Goal: Task Accomplishment & Management: Use online tool/utility

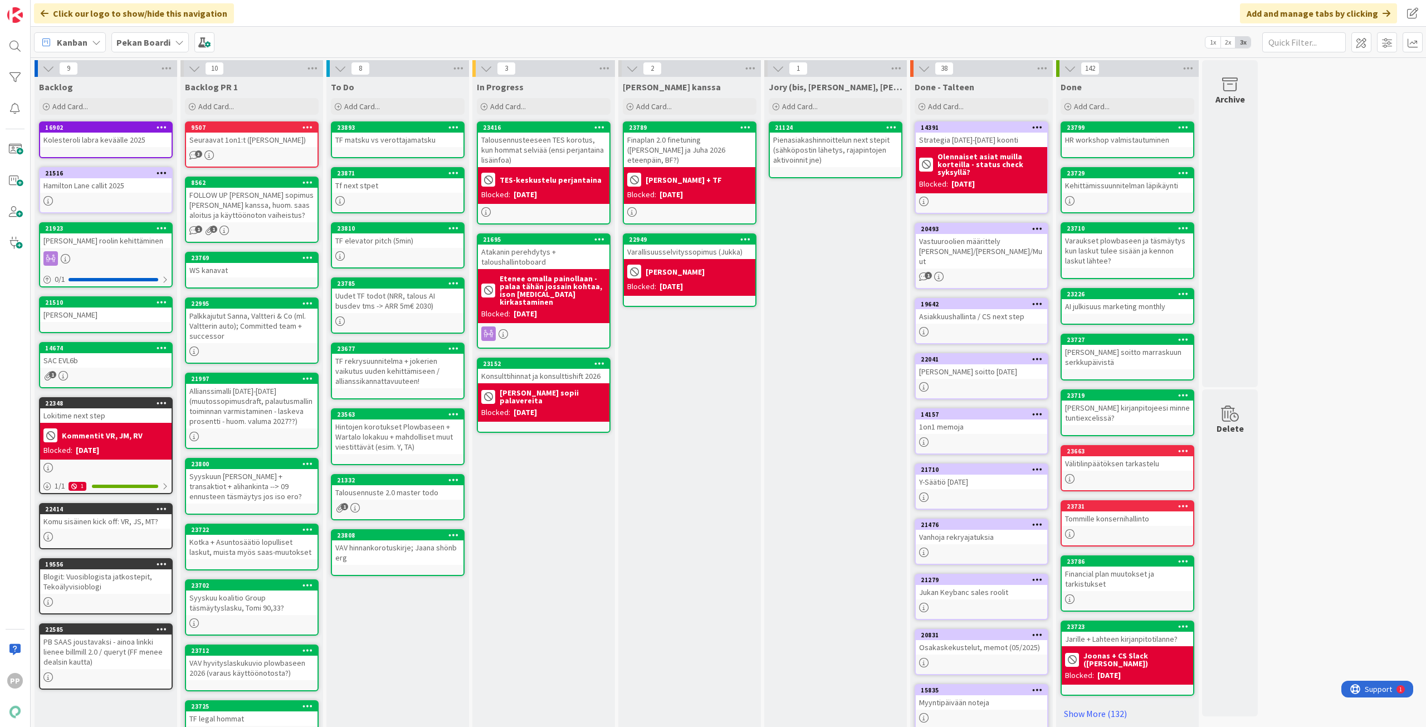
click at [175, 44] on icon at bounding box center [179, 42] width 9 height 9
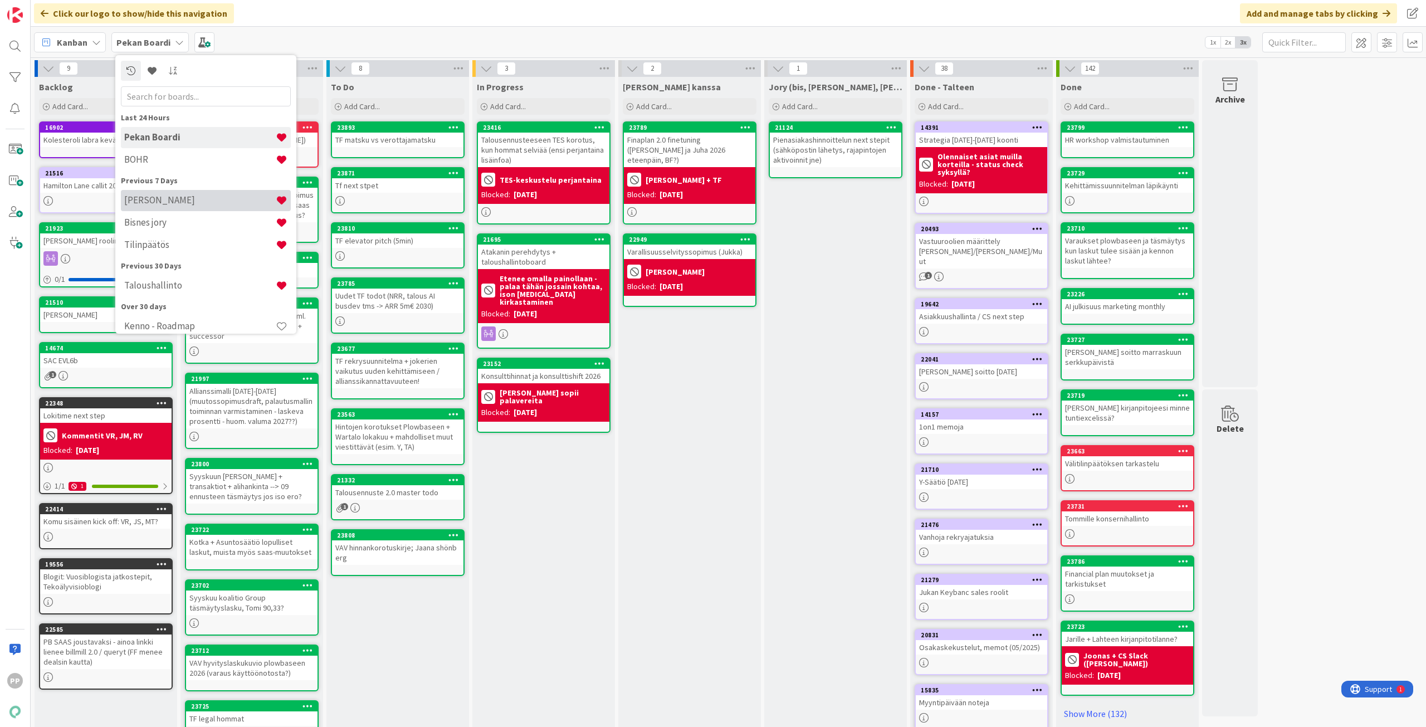
click at [231, 198] on h4 "[PERSON_NAME]" at bounding box center [200, 199] width 152 height 11
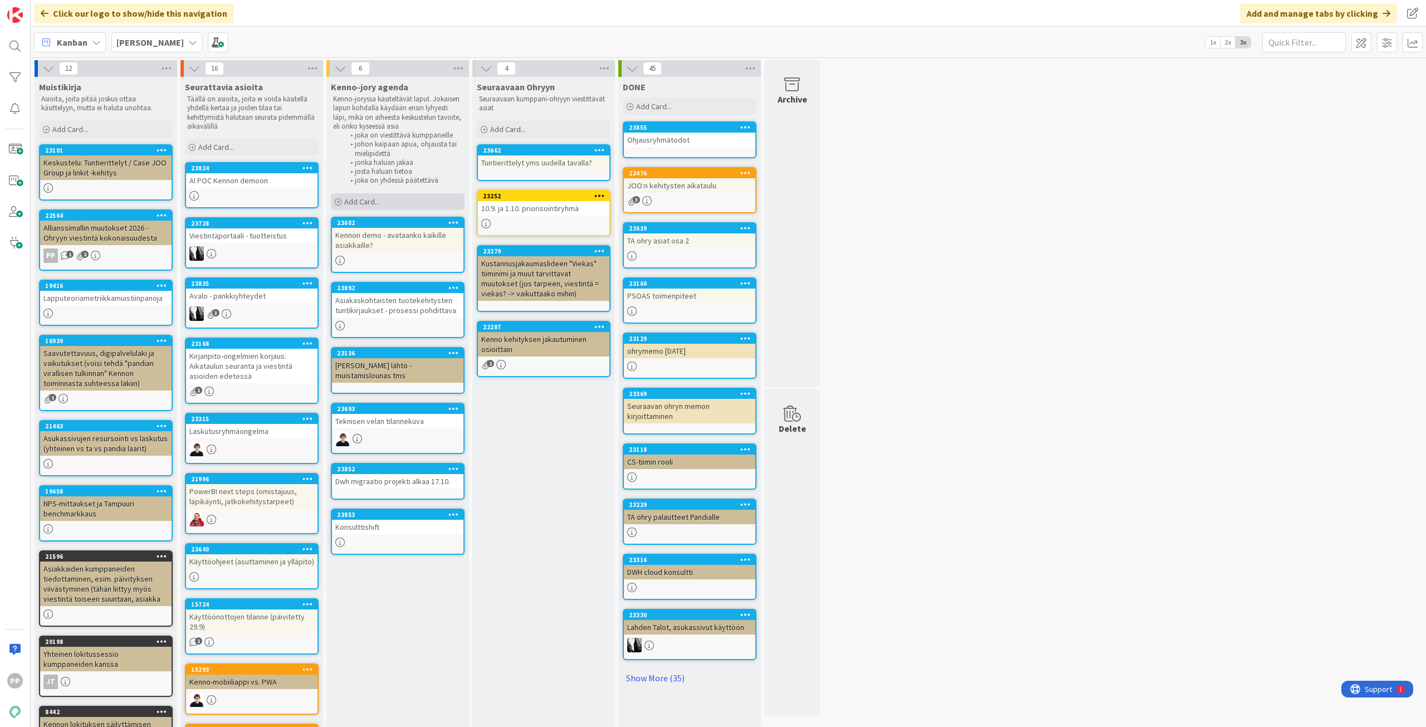
click at [403, 199] on div "Add Card..." at bounding box center [398, 201] width 134 height 17
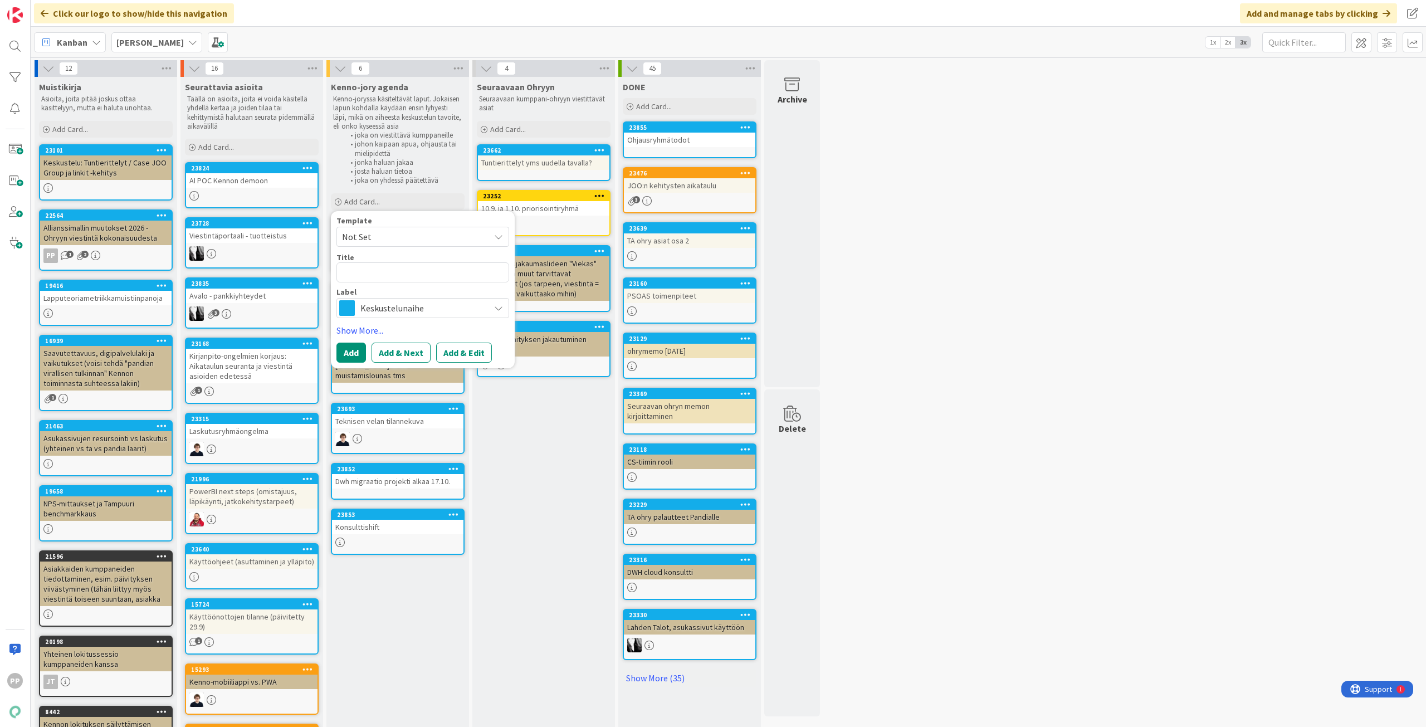
click at [413, 271] on textarea at bounding box center [422, 272] width 173 height 20
type textarea "x"
type textarea "Y"
type textarea "x"
type textarea "Y-"
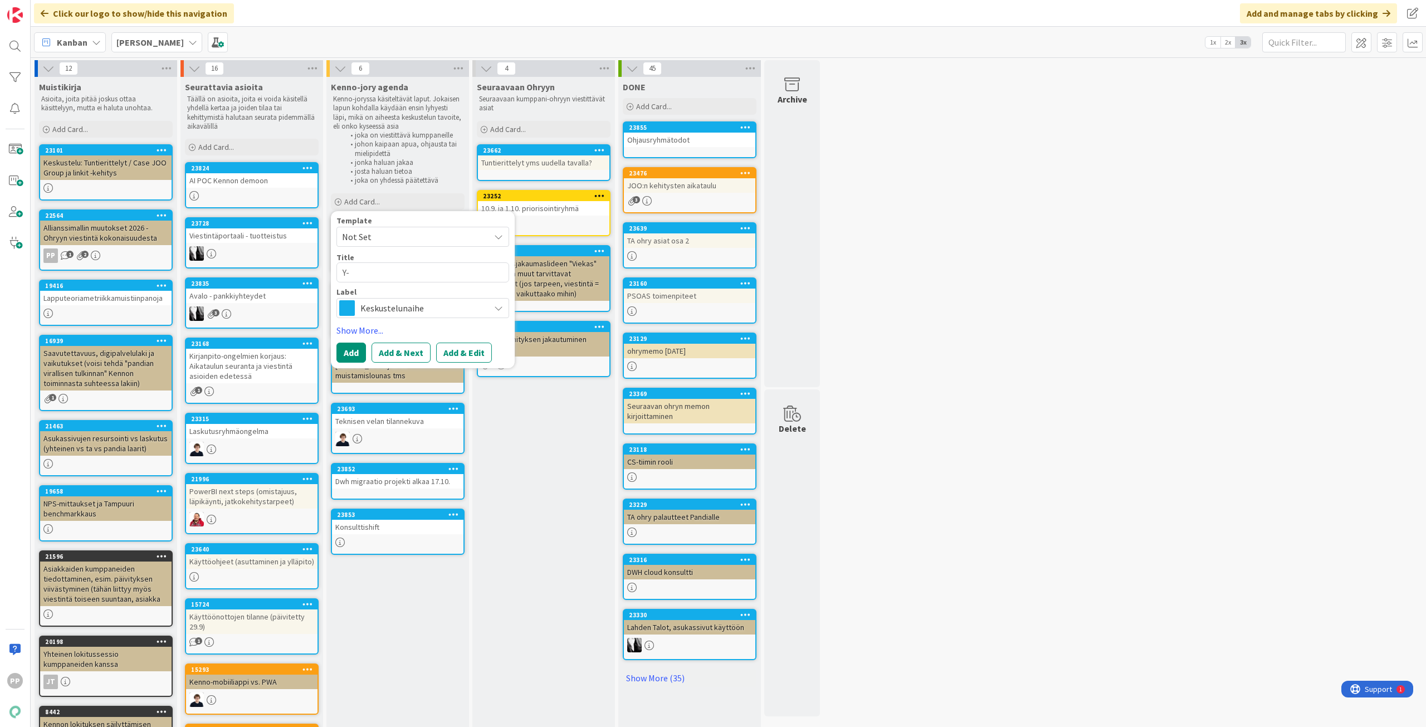
type textarea "x"
type textarea "Y-S"
type textarea "x"
type textarea "Y-Sä"
type textarea "x"
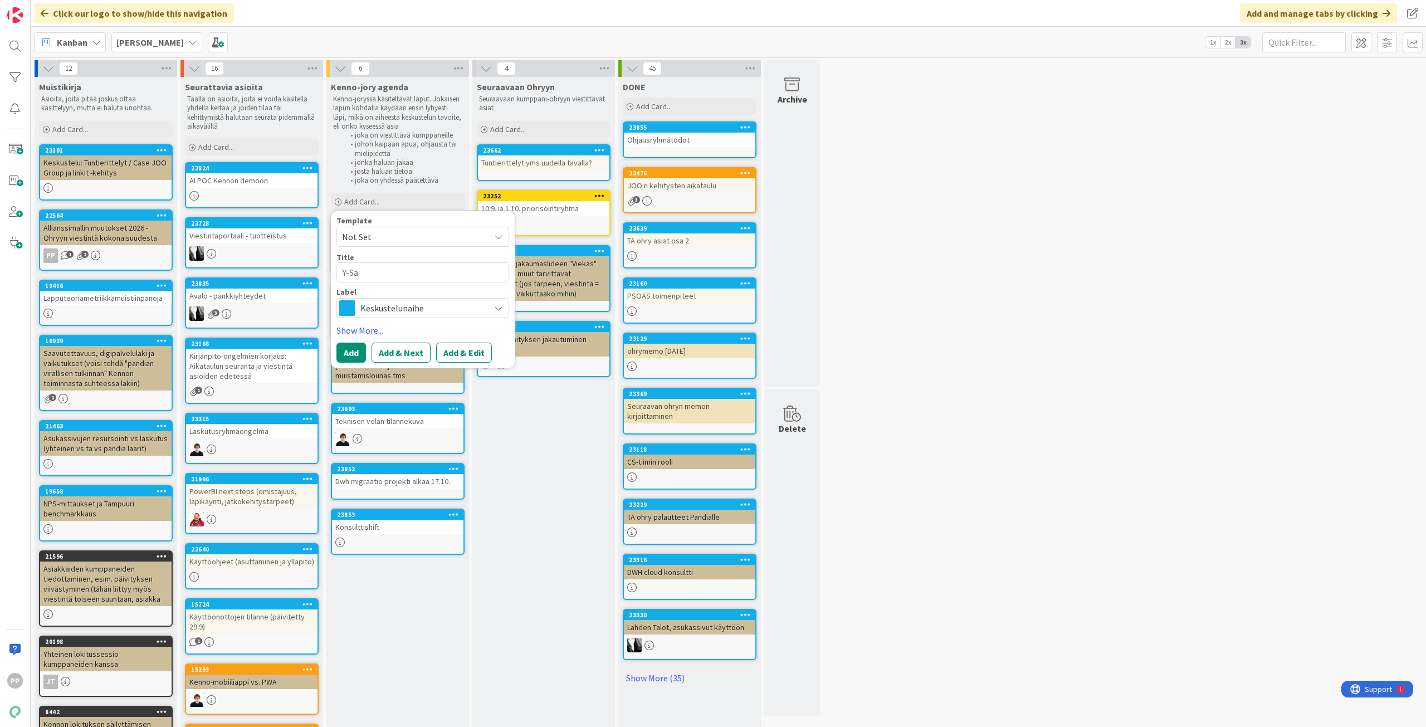
type textarea "Y-Sää"
type textarea "x"
type textarea "Y-Säät"
type textarea "x"
type textarea "Y-Sääti"
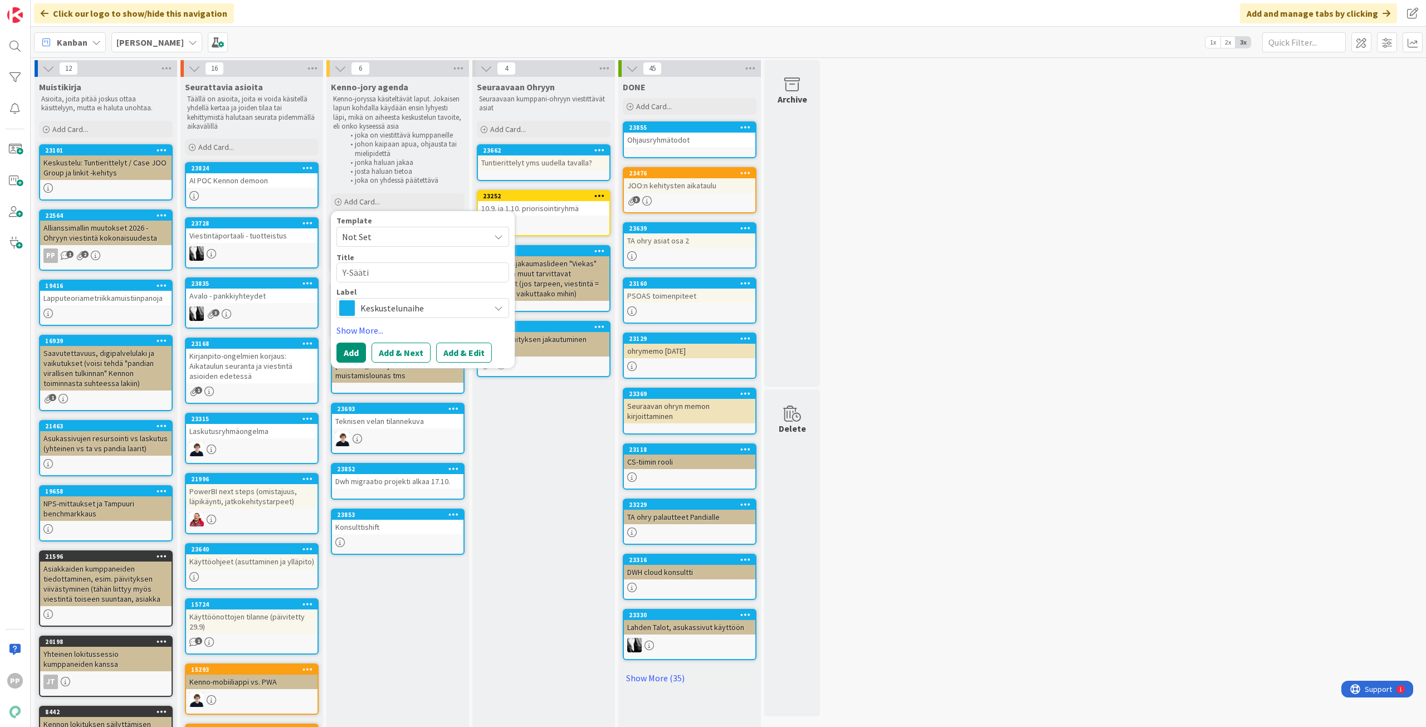
type textarea "x"
type textarea "Y-Säätiö"
type textarea "x"
type textarea "Y-Säätiön"
type textarea "x"
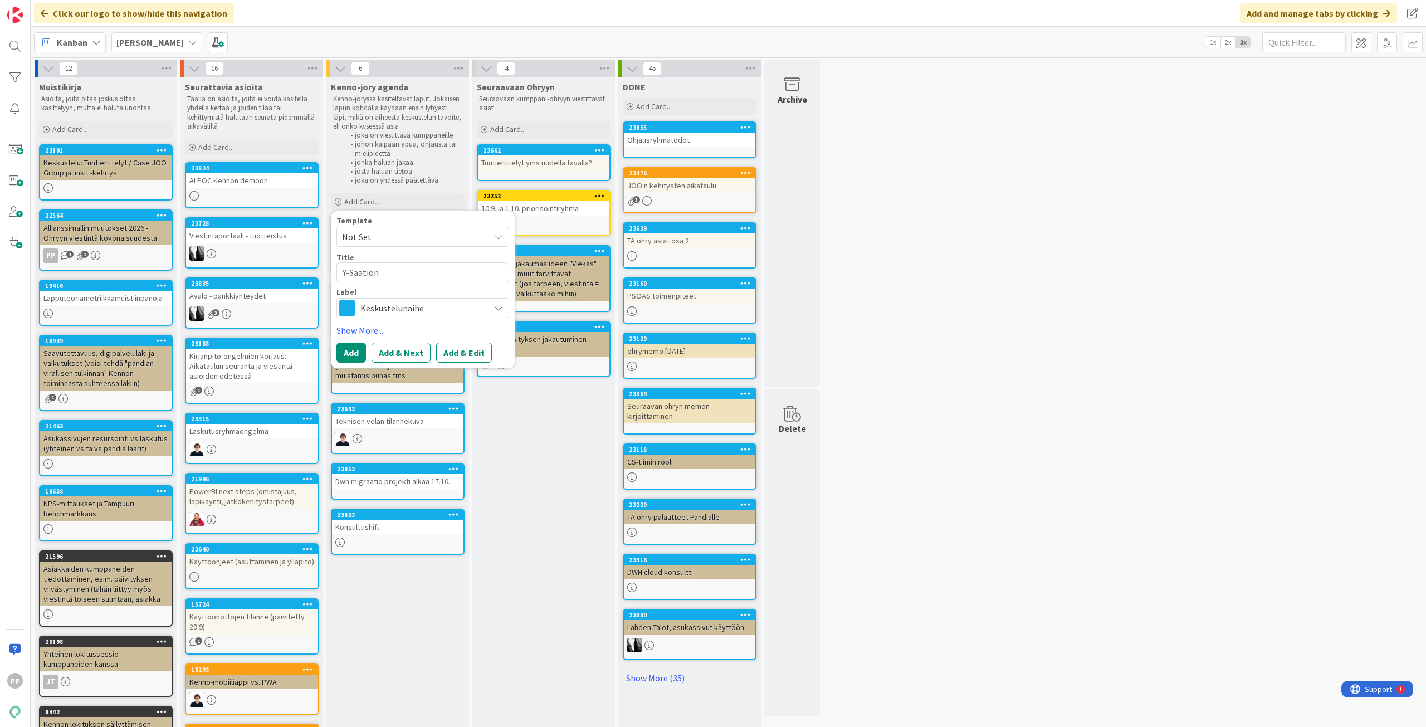
type textarea "Y-Säätiön"
type textarea "x"
type textarea "Y-Säätiön j"
type textarea "x"
type textarea "Y-Säätiön ja"
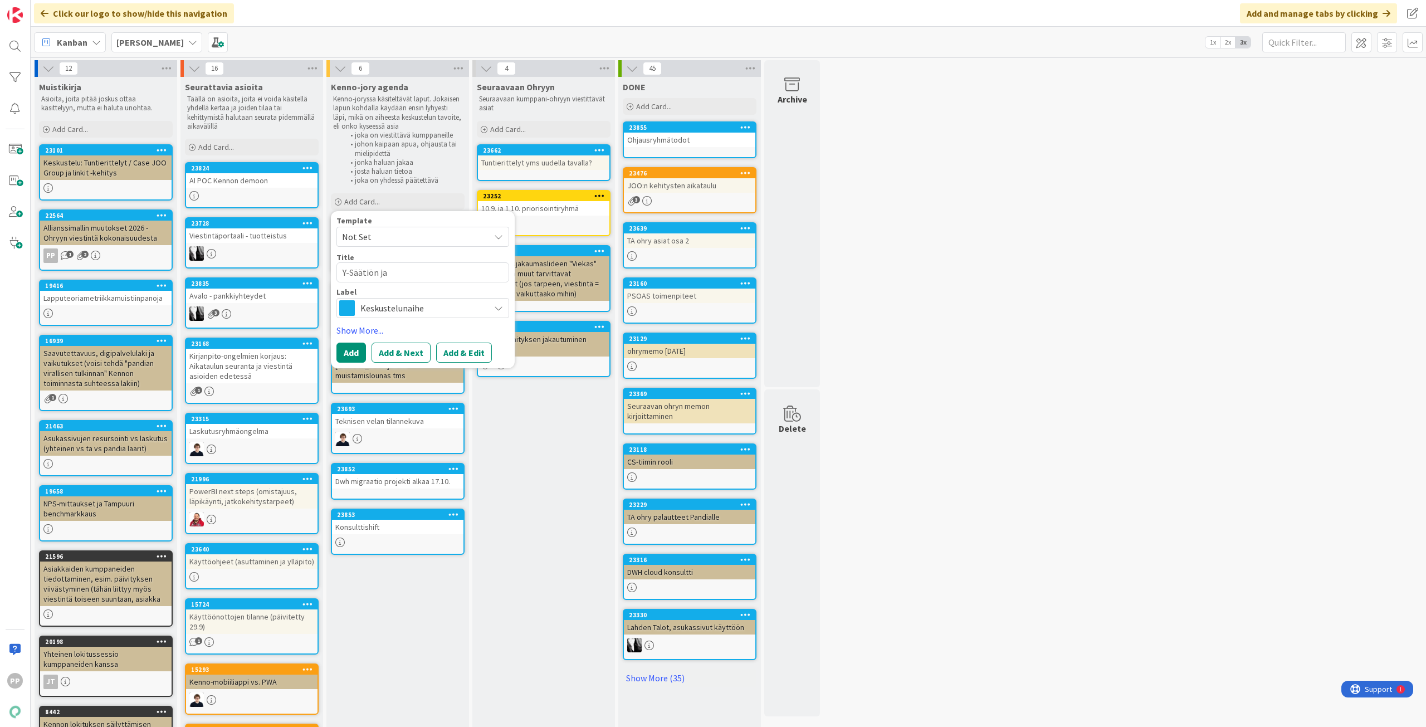
type textarea "x"
type textarea "Y-Säätiön ja"
type textarea "x"
type textarea "Y-Säätiön ja m"
type textarea "x"
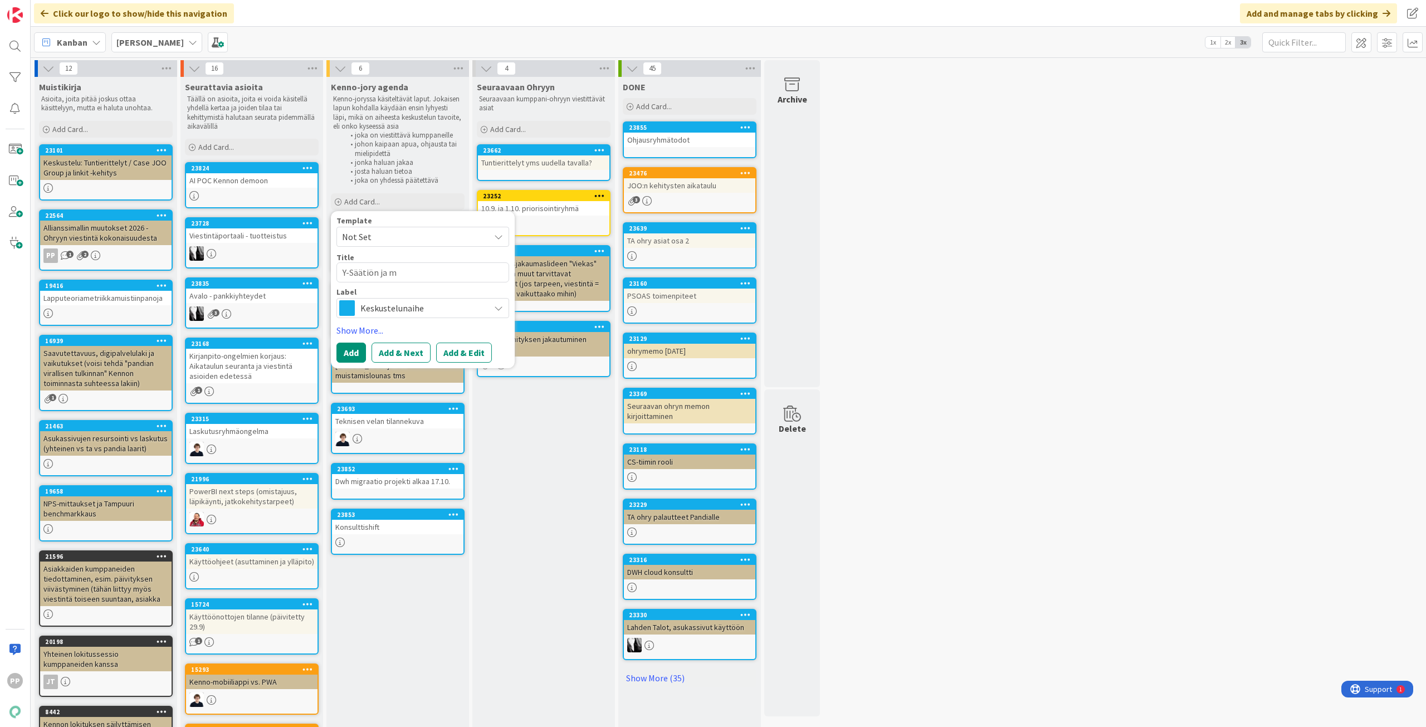
type textarea "Y-Säätiön ja mu"
type textarea "x"
type textarea "Y-Säätiön ja mui"
type textarea "x"
type textarea "Y-Säätiön ja muid"
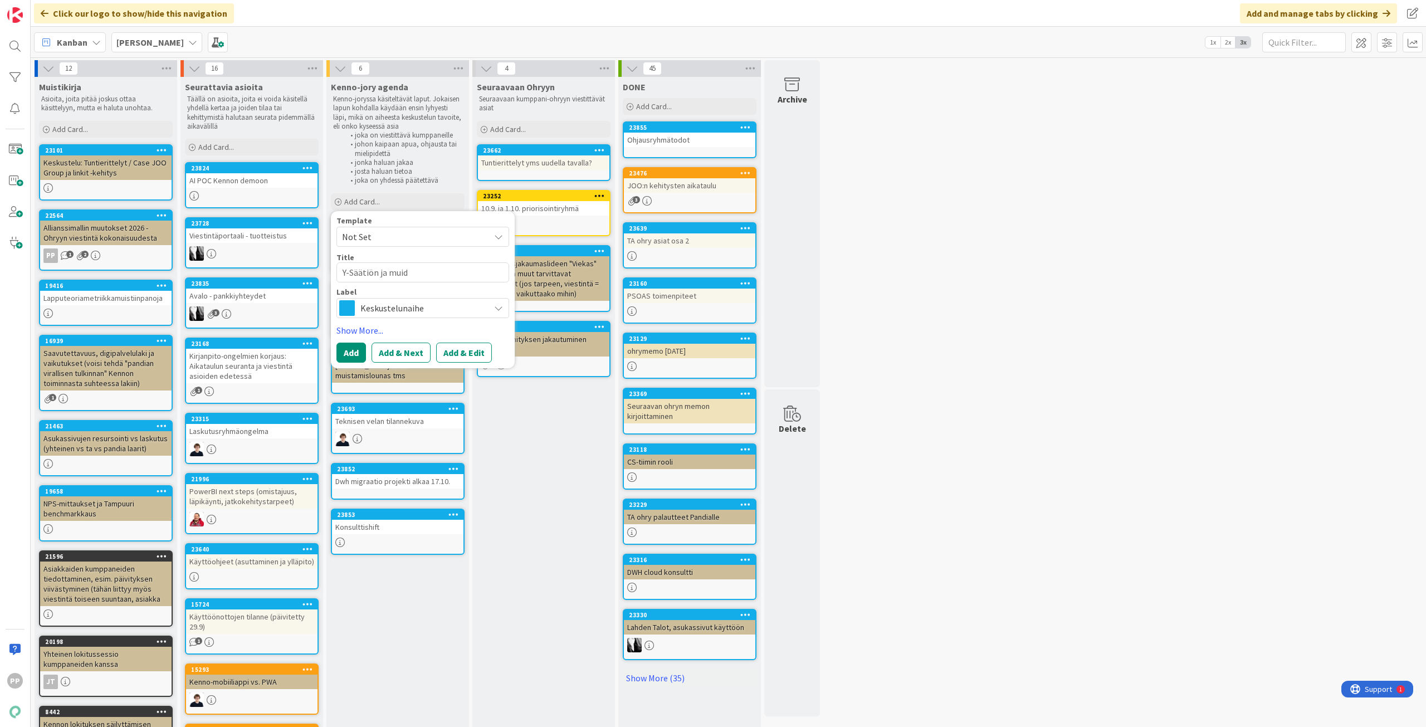
type textarea "x"
type textarea "Y-Säätiön ja muide"
type textarea "x"
type textarea "Y-Säätiön ja muiden"
type textarea "x"
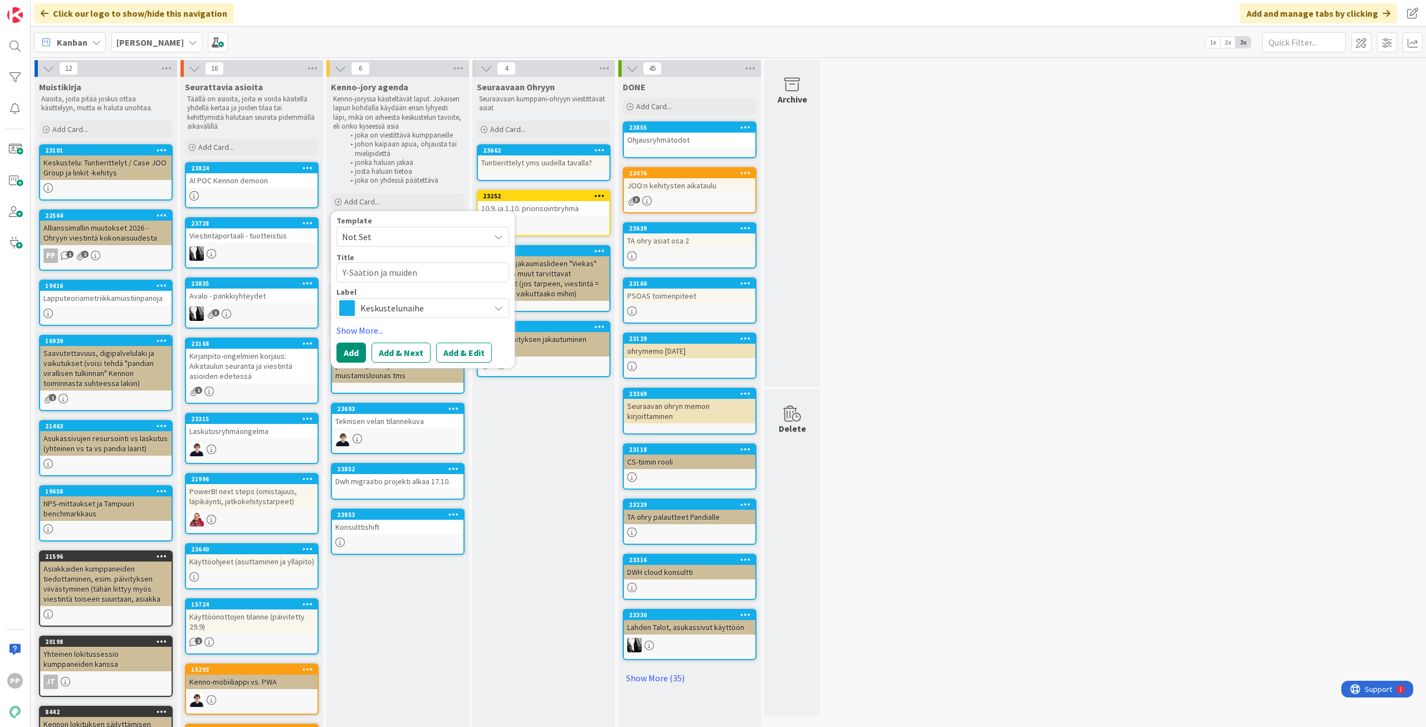
type textarea "Y-Säätiön ja muiden"
type textarea "x"
type textarea "Y-Säätiön ja muiden v"
type textarea "x"
type textarea "Y-Säätiön ja muiden va"
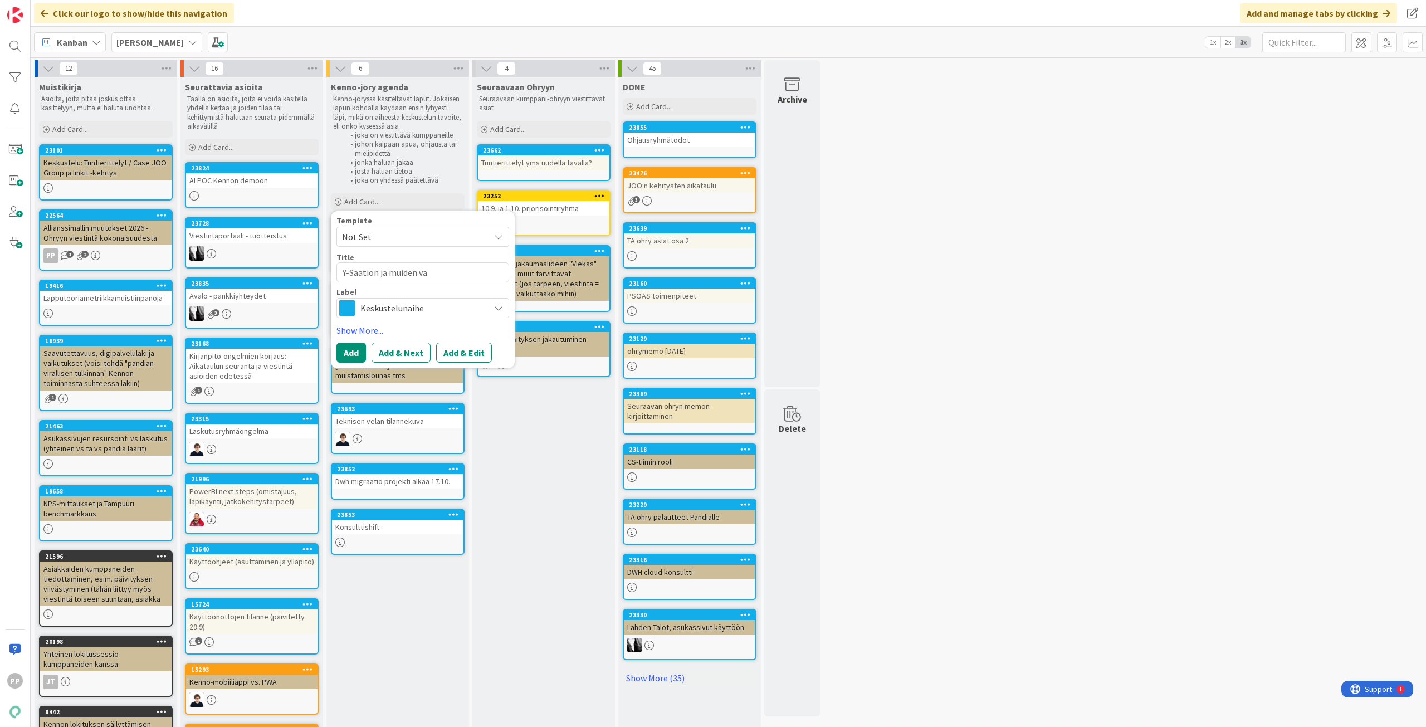
type textarea "x"
type textarea "Y-Säätiön ja muiden vas"
type textarea "x"
type textarea "Y-Säätiön ja muiden vast"
type textarea "x"
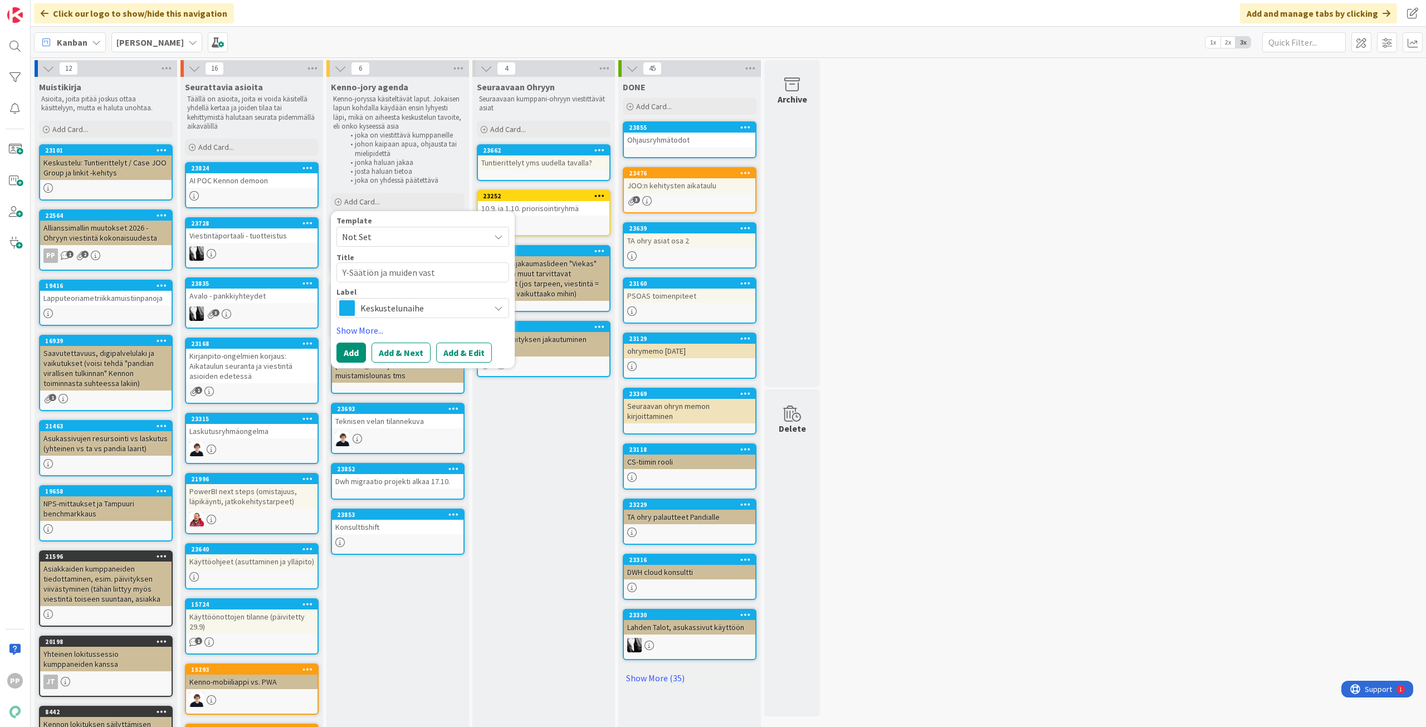
type textarea "Y-Säätiön ja muiden vasta"
type textarea "x"
type textarea "Y-Säätiön ja muiden vastaa"
type textarea "x"
type textarea "Y-Säätiön ja muiden vastaav"
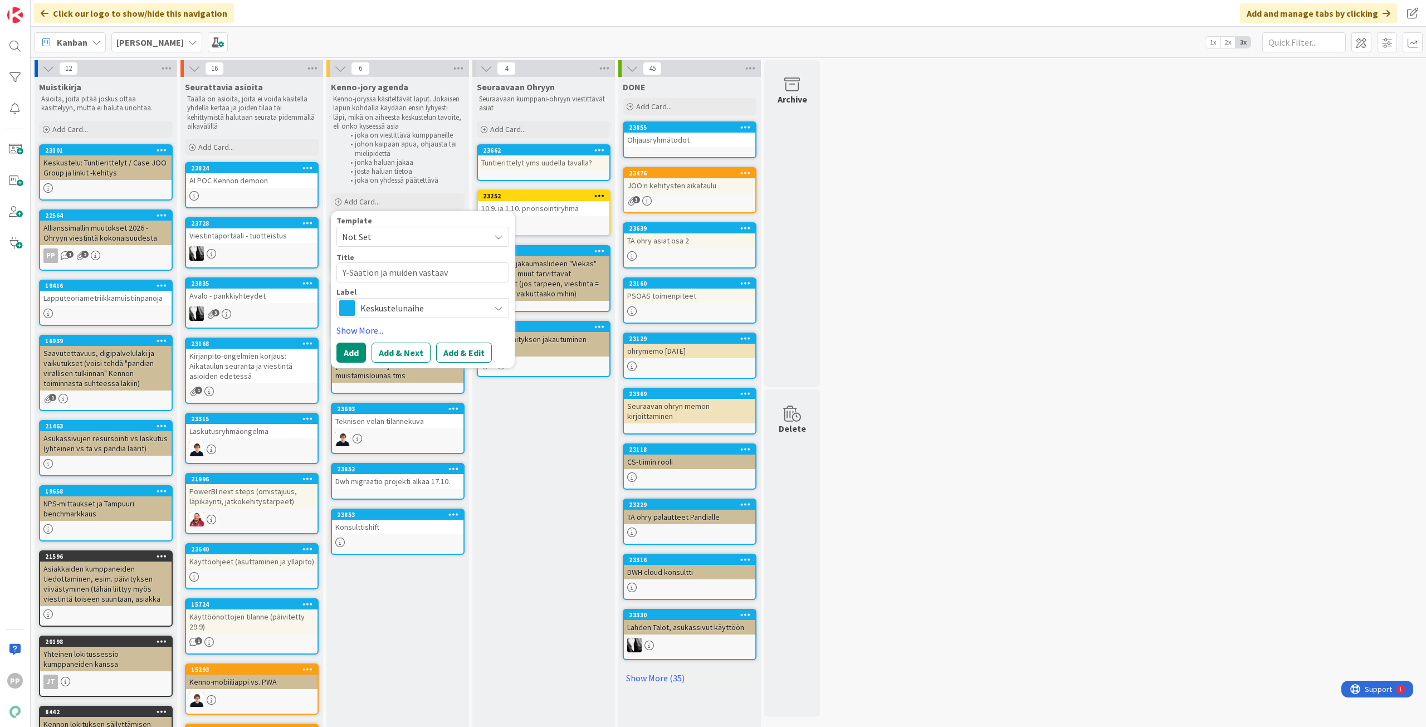
type textarea "x"
type textarea "Y-Säätiön ja muiden vastaavi"
type textarea "x"
type textarea "Y-Säätiön ja muiden vastaavie"
type textarea "x"
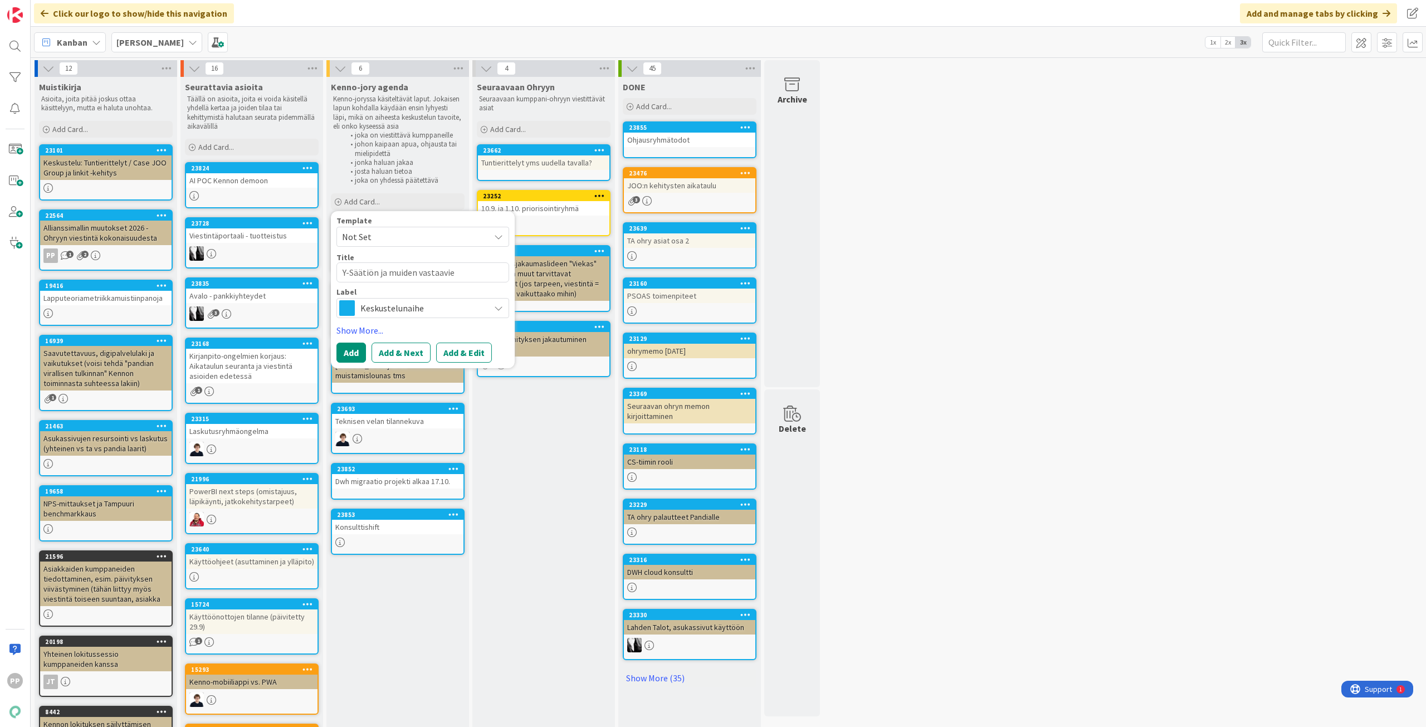
type textarea "Y-Säätiön ja muiden vastaavien"
type textarea "x"
type textarea "Y-Säätiön ja muiden vastaavien"
type textarea "x"
type textarea "Y-Säätiön ja muiden vastaavien r"
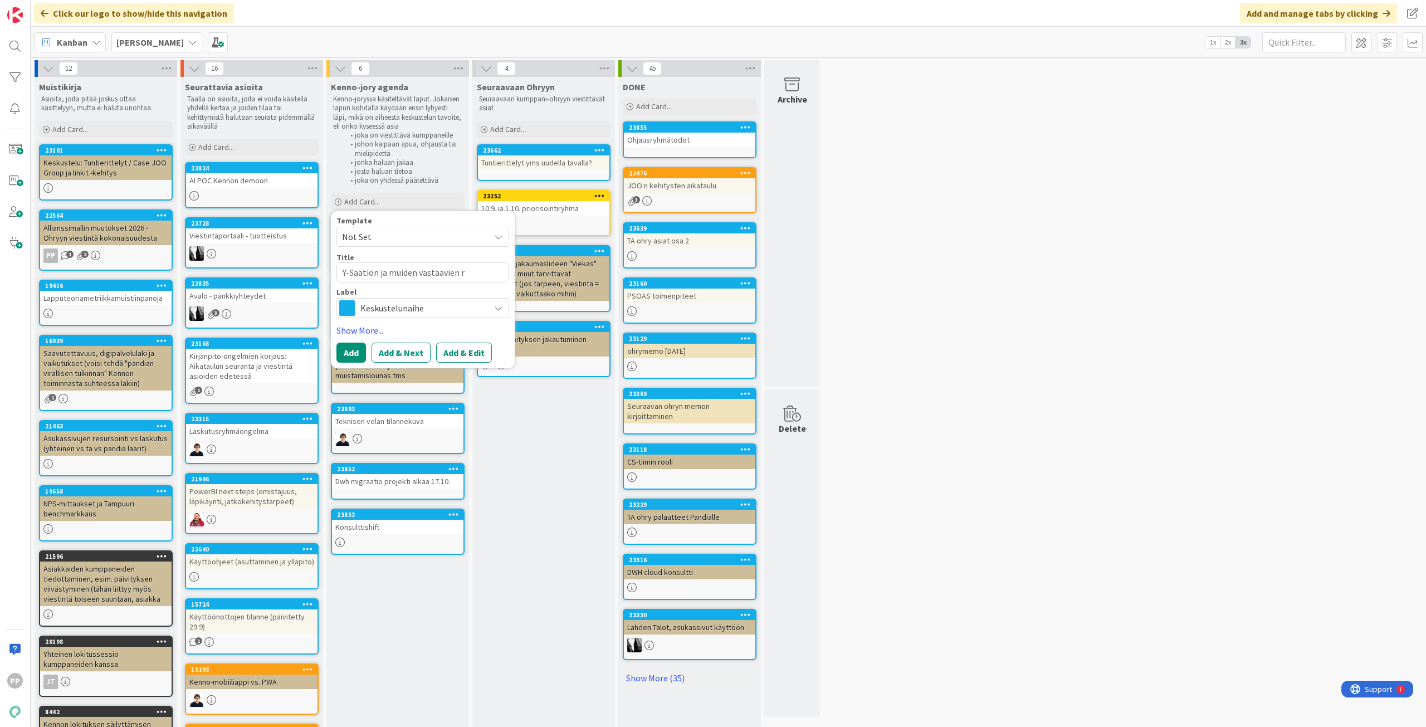
type textarea "x"
type textarea "Y-Säätiön ja muiden vastaavien re"
type textarea "x"
type textarea "Y-Säätiön ja muiden vastaavien rek"
type textarea "x"
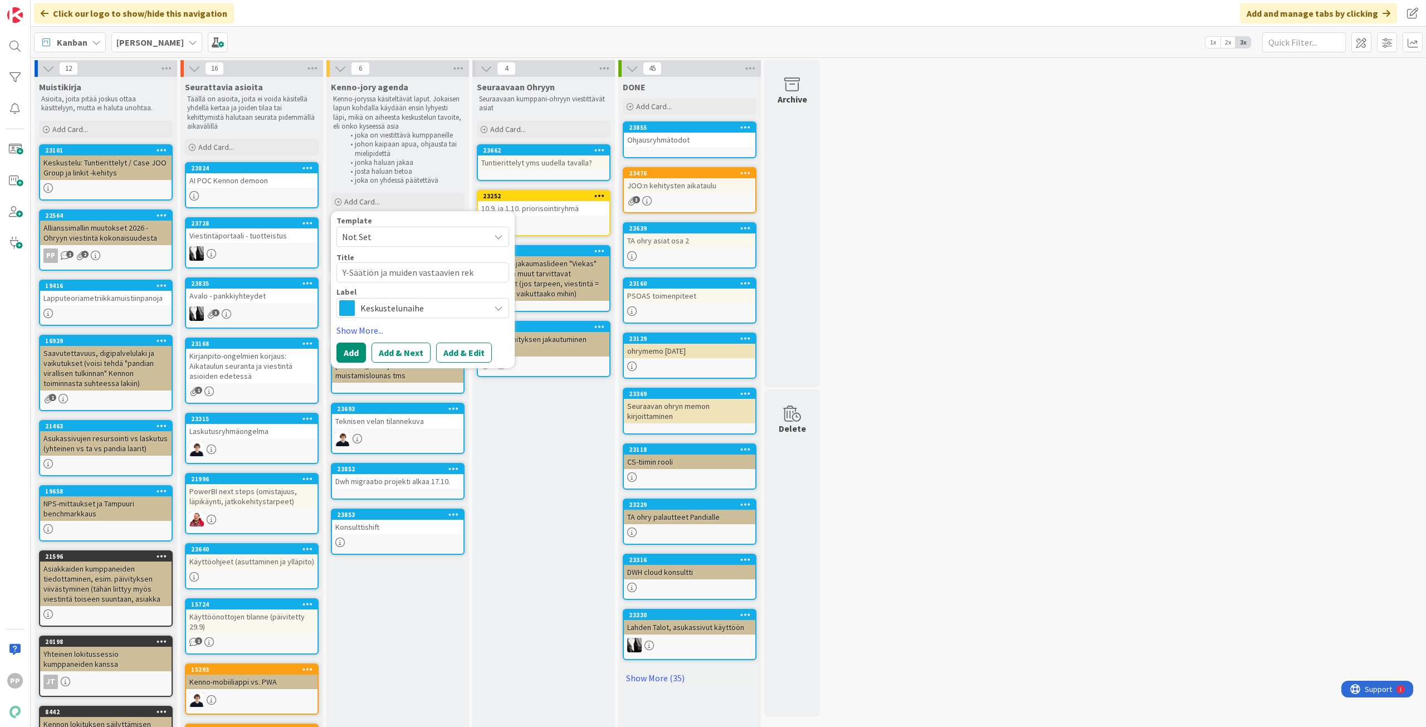
type textarea "Y-Säätiön ja muiden vastaavien rekl"
type textarea "x"
type textarea "Y-Säätiön ja muiden vastaavien rekla"
type textarea "x"
type textarea "Y-Säätiön ja muiden vastaavien reklam"
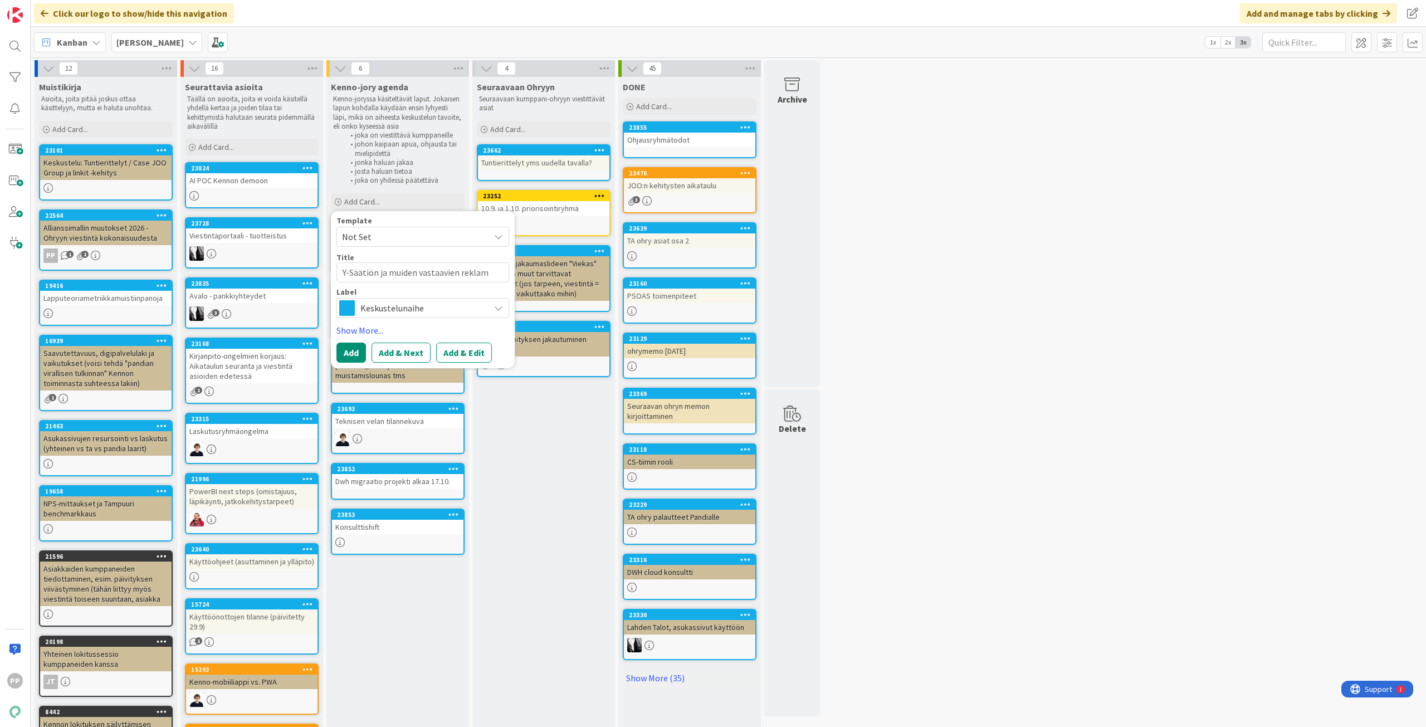
type textarea "x"
type textarea "Y-Säätiön ja muiden vastaavien reklama"
type textarea "x"
type textarea "Y-Säätiön ja muiden vastaavien reklamaa"
type textarea "x"
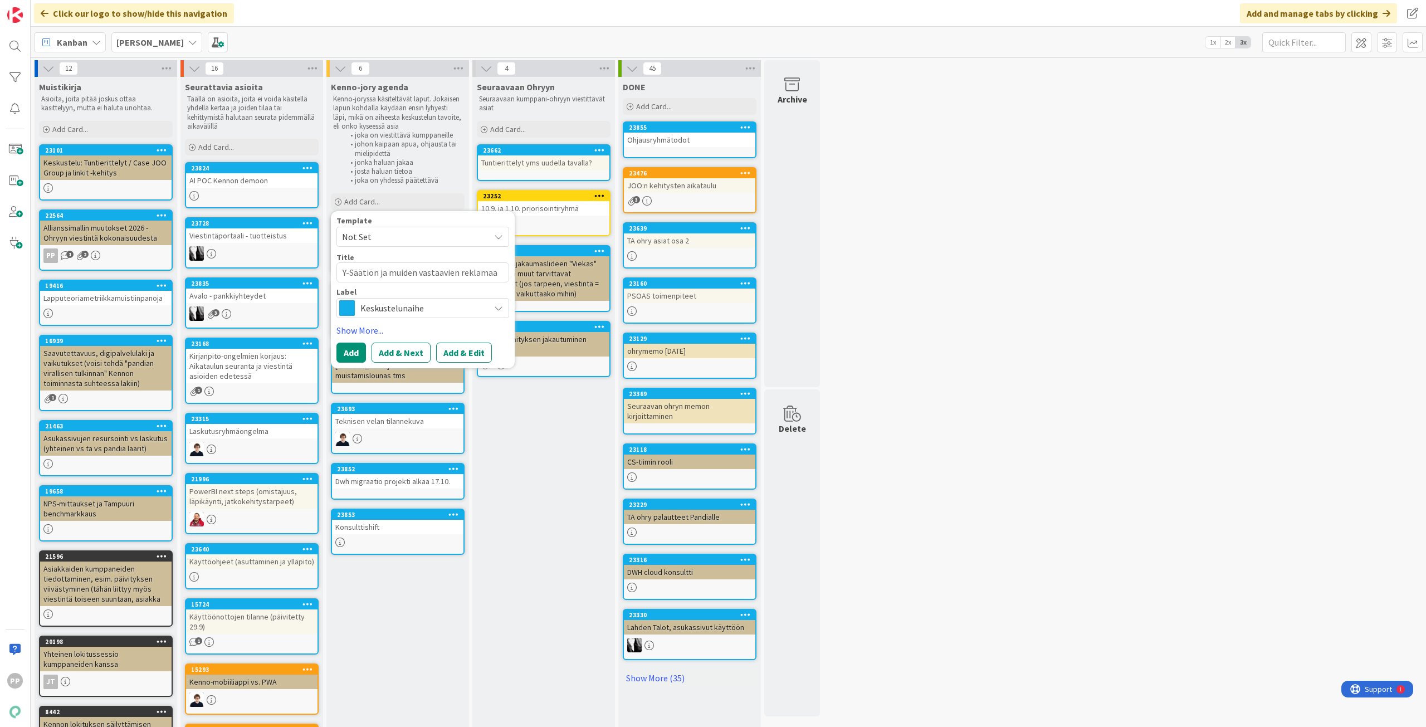
type textarea "Y-Säätiön ja muiden vastaavien reklamaat"
type textarea "x"
type textarea "Y-Säätiön ja muiden vastaavien reklamaati"
type textarea "x"
type textarea "Y-Säätiön ja muiden vastaavien reklamaatio"
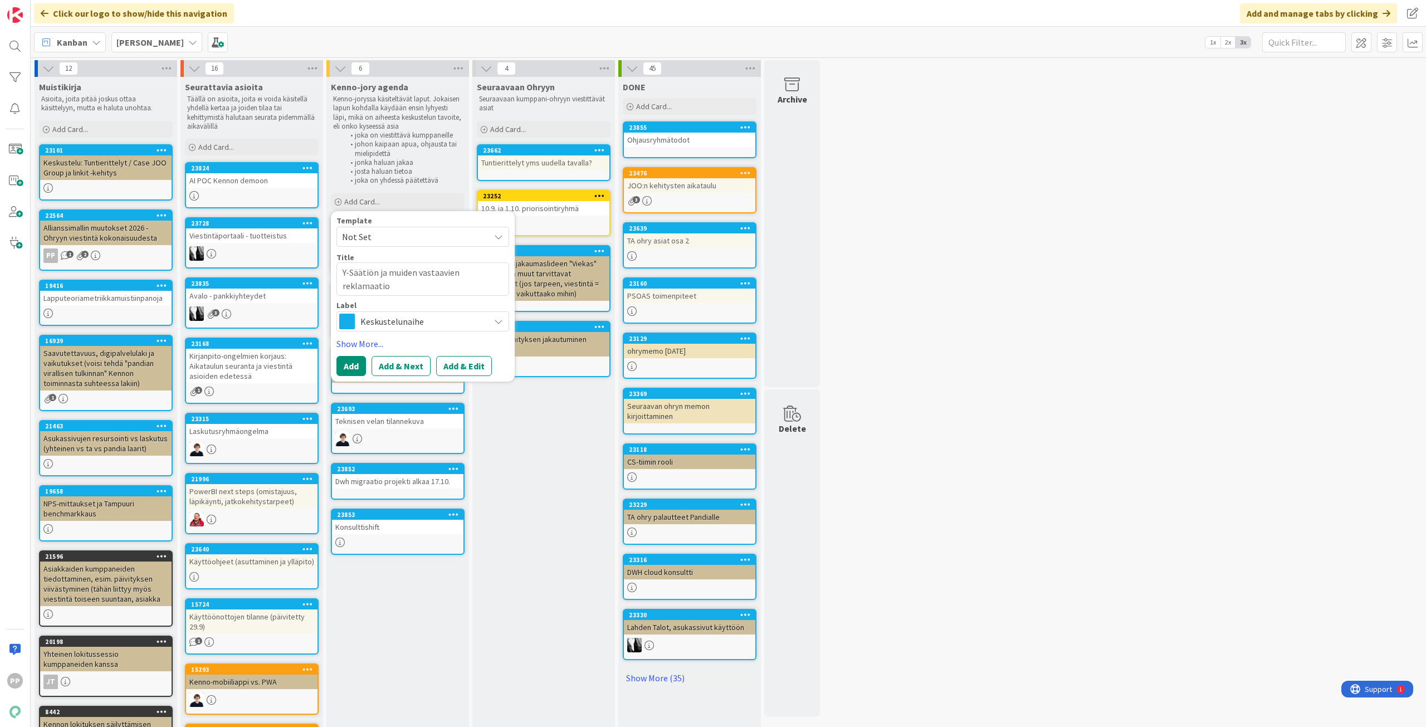
type textarea "x"
type textarea "Y-Säätiön ja muiden vastaavien reklamaatioi"
type textarea "x"
type textarea "Y-Säätiön ja muiden vastaavien reklamaatioid"
type textarea "x"
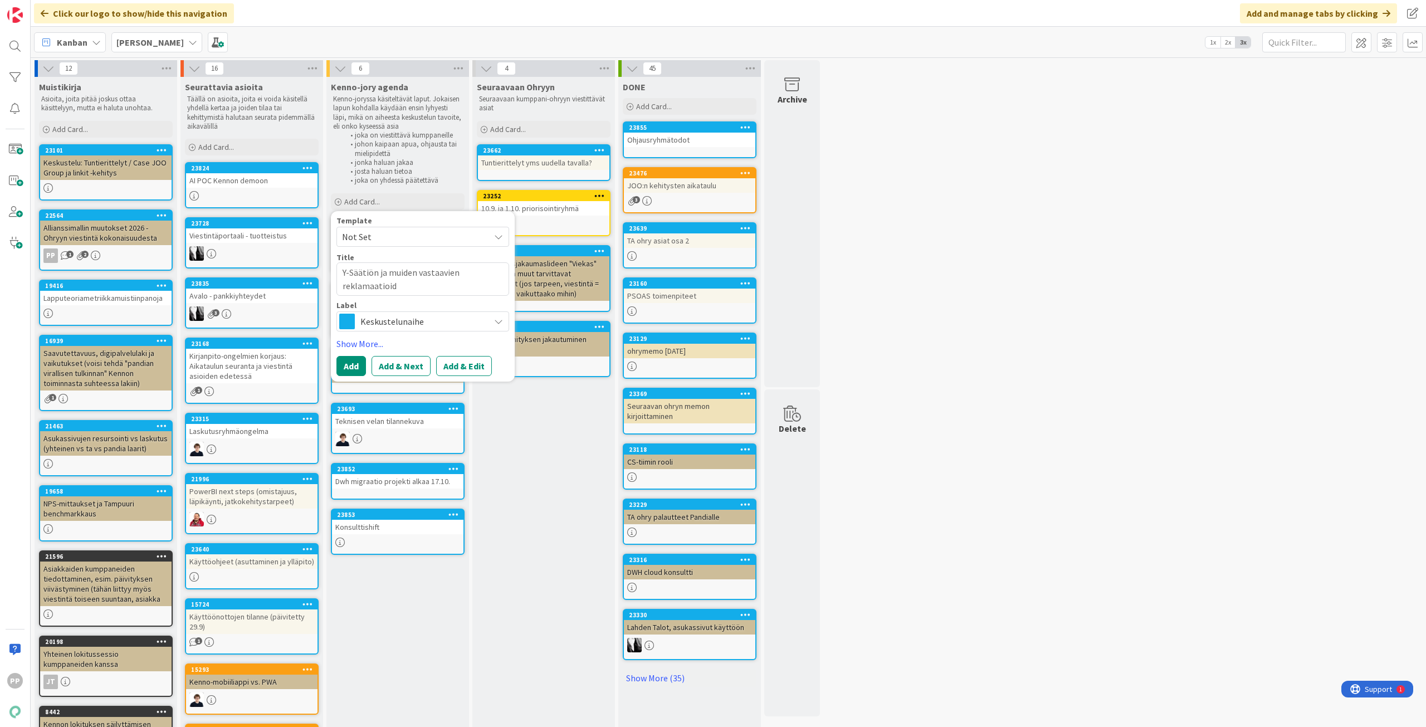
type textarea "Y-Säätiön ja muiden vastaavien reklamaatioide"
type textarea "x"
type textarea "Y-Säätiön ja muiden vastaavien reklamaatioiden"
type textarea "x"
type textarea "Y-Säätiön ja muiden vastaavien reklamaatioiden"
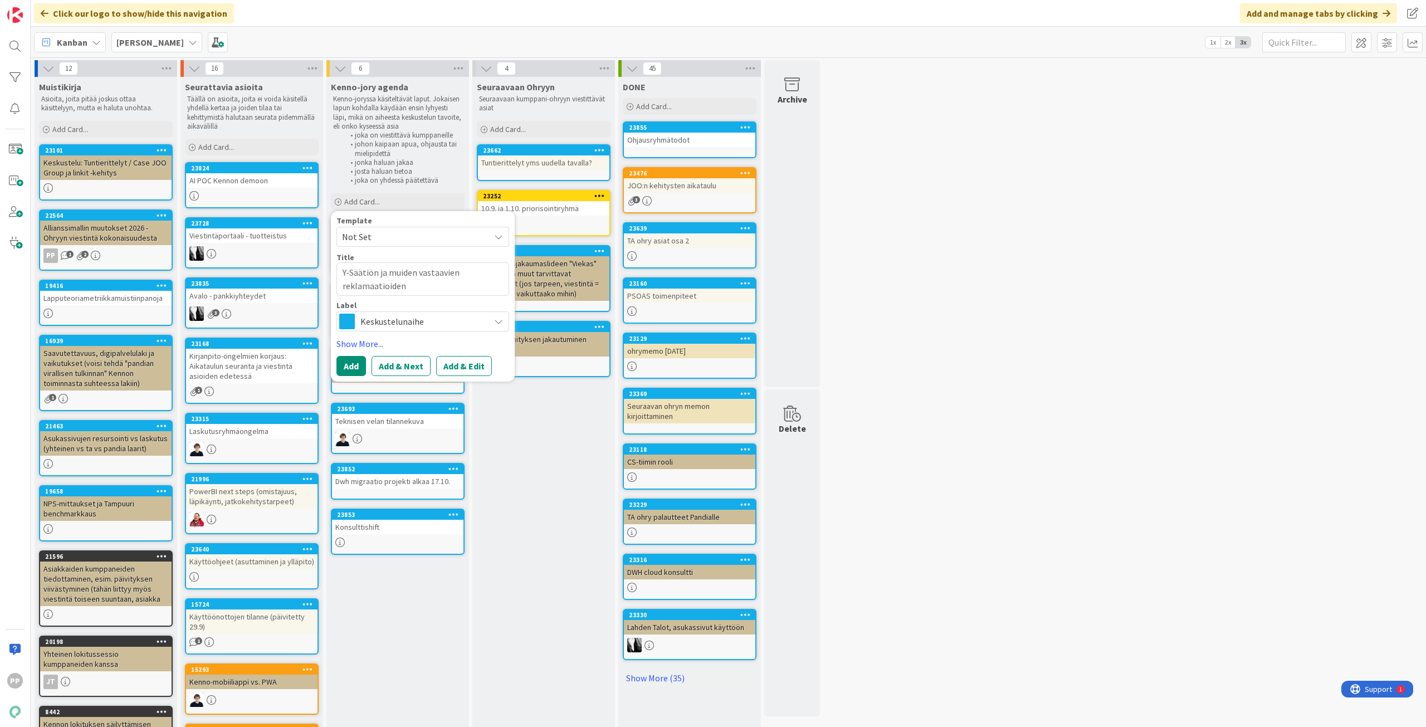
type textarea "x"
type textarea "Y-Säätiön ja muiden vastaavien reklamaatioiden k"
type textarea "x"
type textarea "Y-Säätiön ja muiden vastaavien reklamaatioiden kä"
type textarea "x"
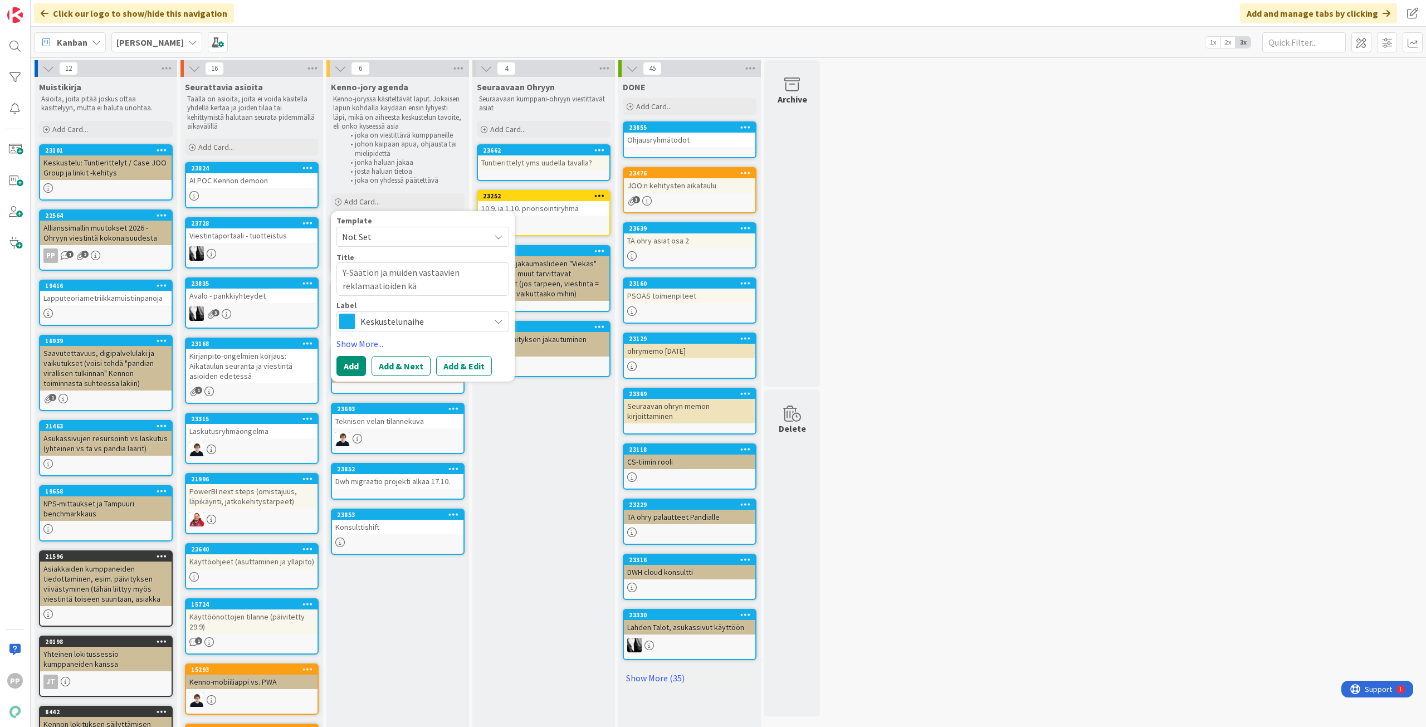
type textarea "Y-Säätiön ja muiden vastaavien reklamaatioiden käs"
type textarea "x"
type textarea "Y-Säätiön ja muiden vastaavien reklamaatioiden käsi"
type textarea "x"
type textarea "Y-Säätiön ja muiden vastaavien reklamaatioiden käsit"
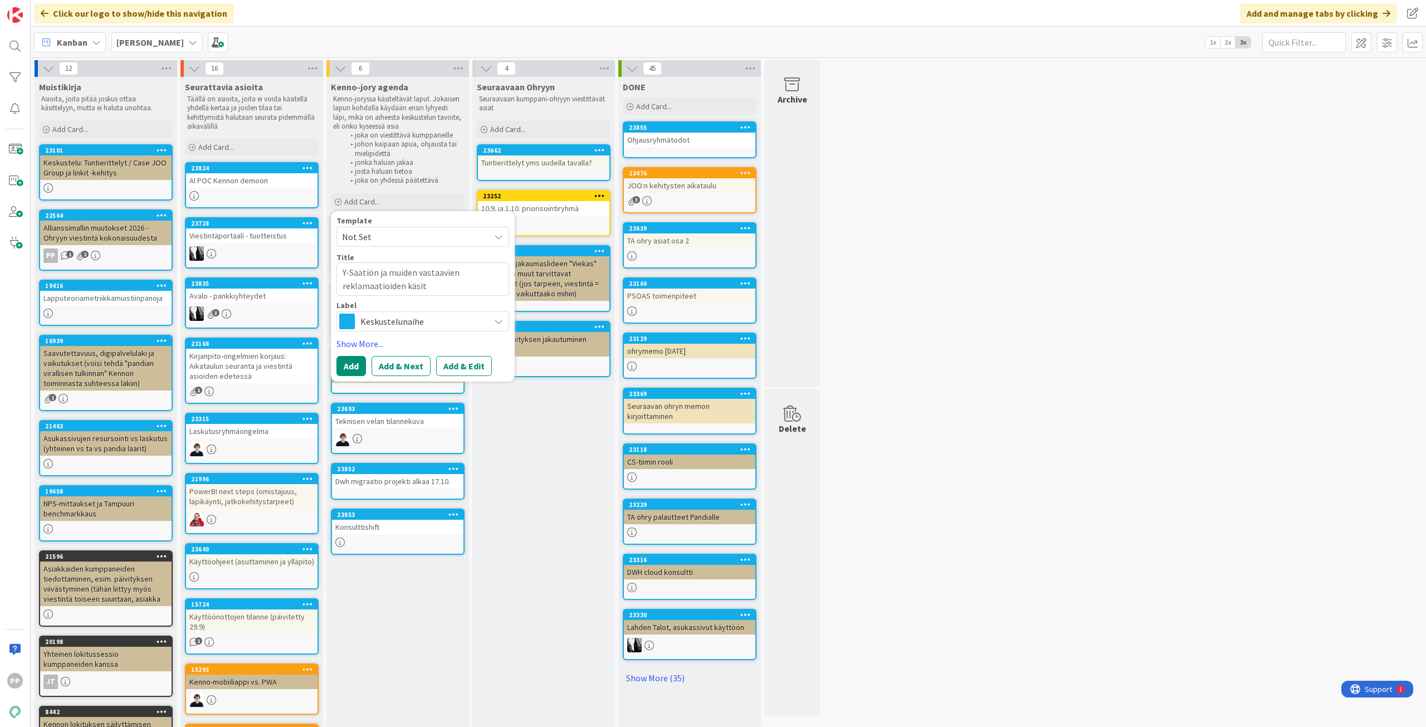
type textarea "x"
type textarea "Y-Säätiön ja muiden vastaavien reklamaatioiden käsitt"
type textarea "x"
type textarea "Y-Säätiön ja muiden vastaavien reklamaatioiden käsitte"
type textarea "x"
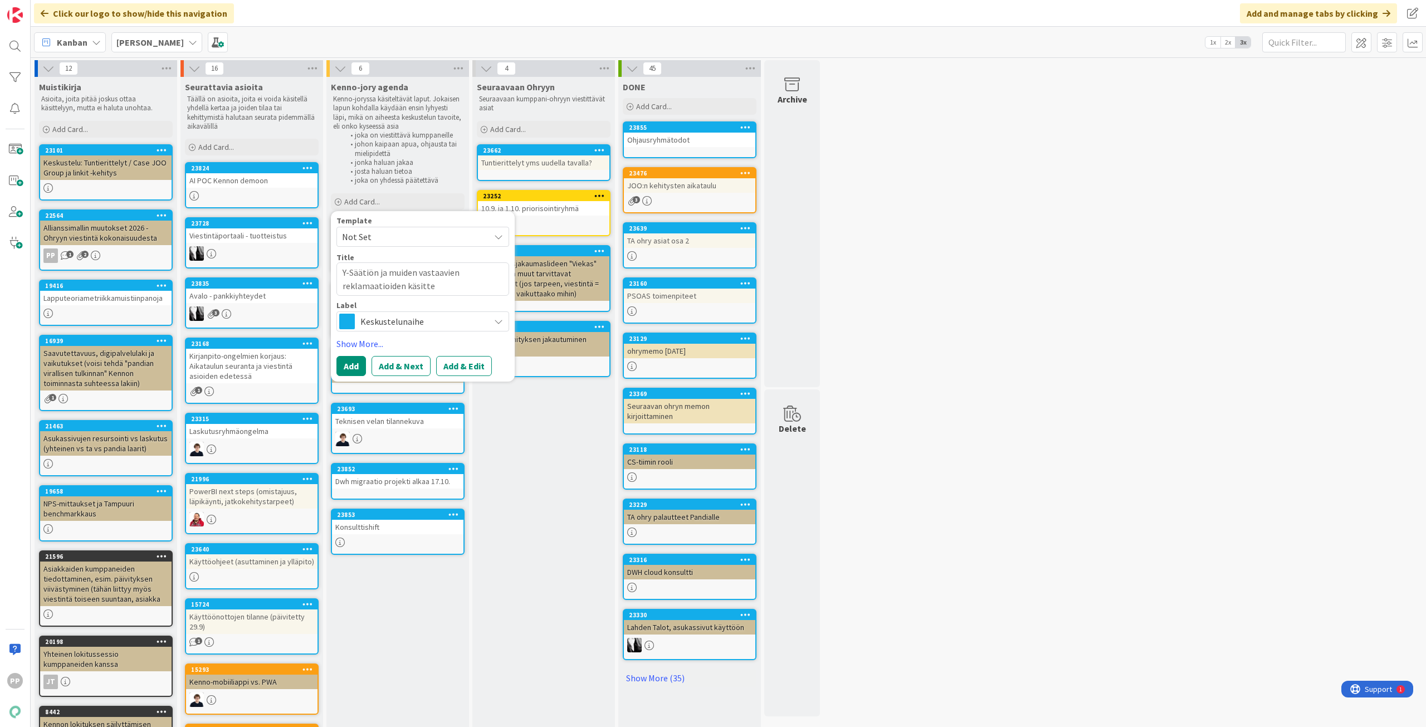
type textarea "Y-Säätiön ja muiden vastaavien reklamaatioiden käsittel"
type textarea "x"
type textarea "Y-Säätiön ja muiden vastaavien reklamaatioiden käsittely"
type textarea "x"
type textarea "Y-Säätiön ja muiden vastaavien reklamaatioiden käsittely"
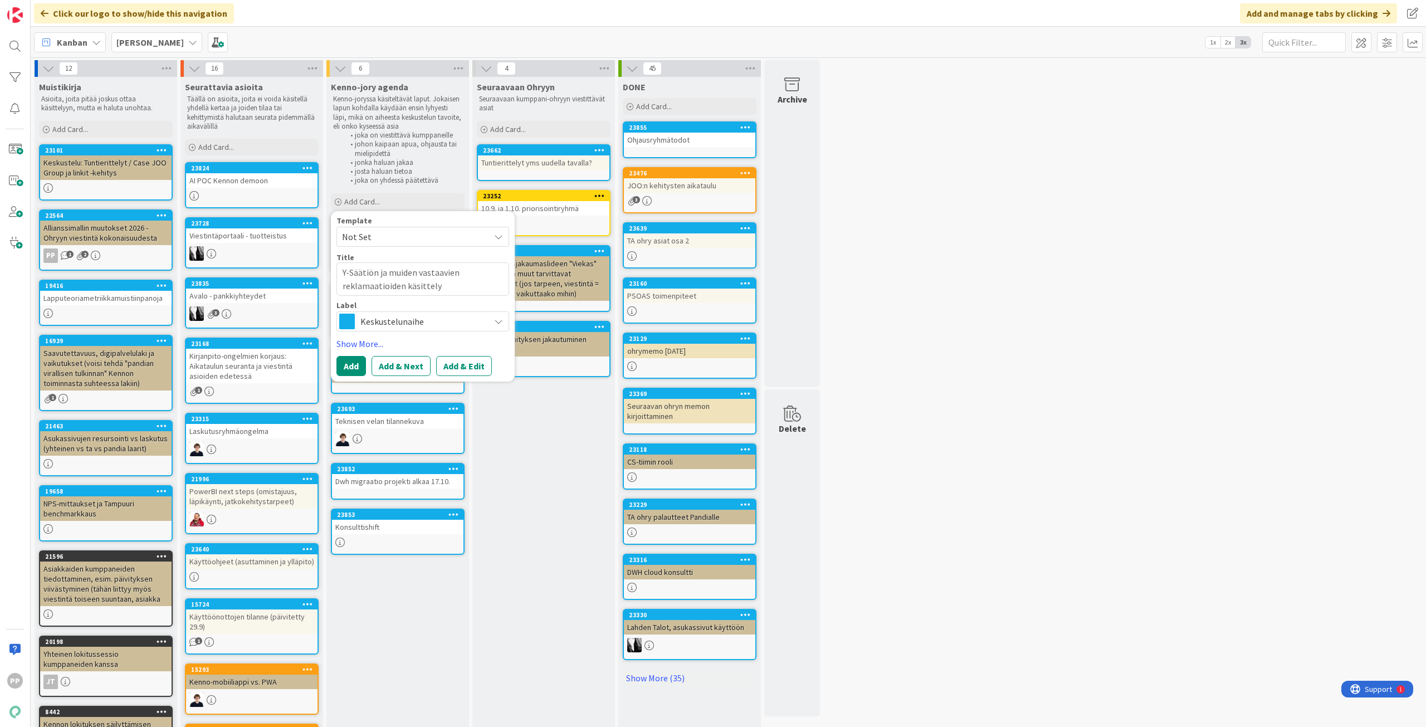
type textarea "x"
type textarea "Y-Säätiön ja muiden vastaavien reklamaatioiden käsittely t"
type textarea "x"
type textarea "Y-Säätiön ja muiden vastaavien reklamaatioiden käsittely tu"
type textarea "x"
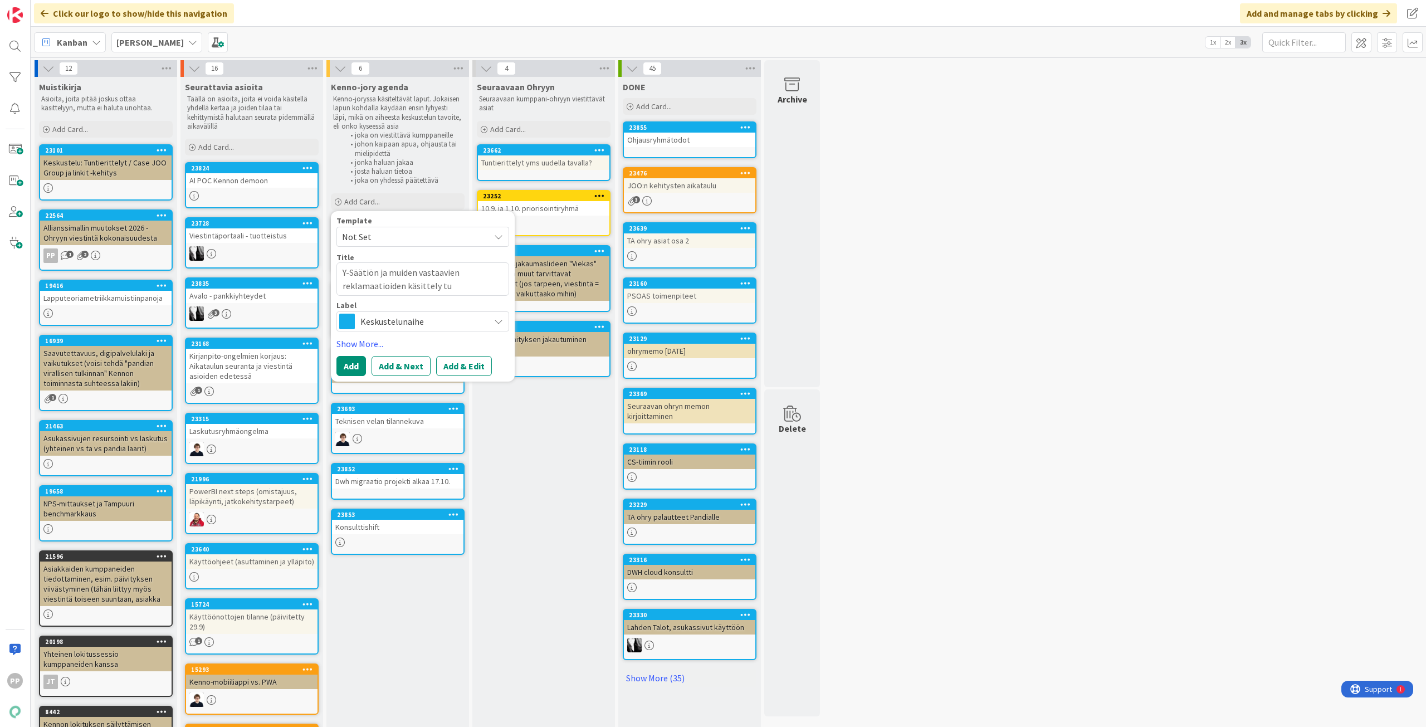
type textarea "Y-Säätiön ja muiden vastaavien reklamaatioiden käsittely tul"
type textarea "x"
type textarea "Y-Säätiön ja muiden vastaavien reklamaatioiden käsittely tule"
type textarea "x"
type textarea "Y-Säätiön ja muiden vastaavien reklamaatioiden käsittely tulev"
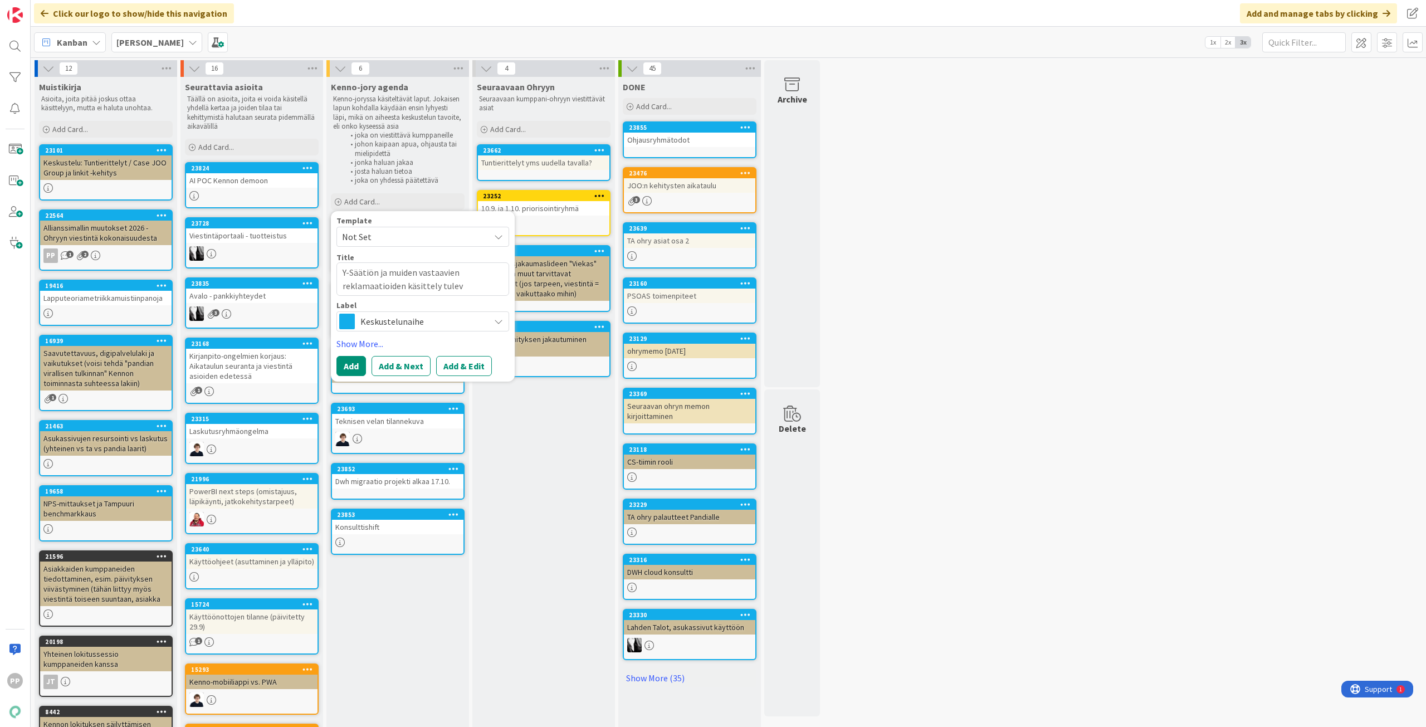
type textarea "x"
type textarea "Y-Säätiön ja muiden vastaavien reklamaatioiden käsittely tuleva"
type textarea "x"
type textarea "Y-Säätiön ja muiden vastaavien reklamaatioiden käsittely tulevai"
type textarea "x"
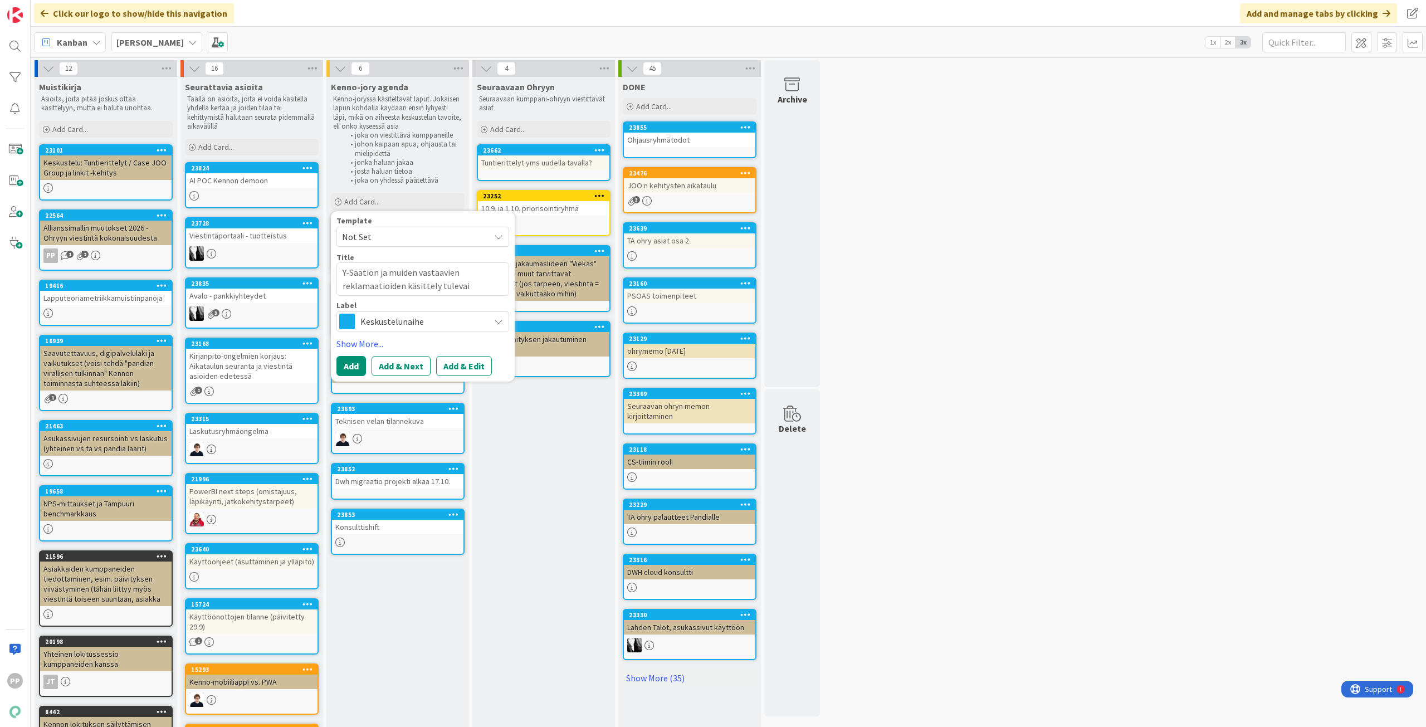
type textarea "Y-Säätiön ja muiden vastaavien reklamaatioiden käsittely tulevais"
type textarea "x"
type textarea "Y-Säätiön ja muiden vastaavien reklamaatioiden käsittely tulevaisu"
type textarea "x"
type textarea "Y-Säätiön ja muiden vastaavien reklamaatioiden käsittely tulevaisuu"
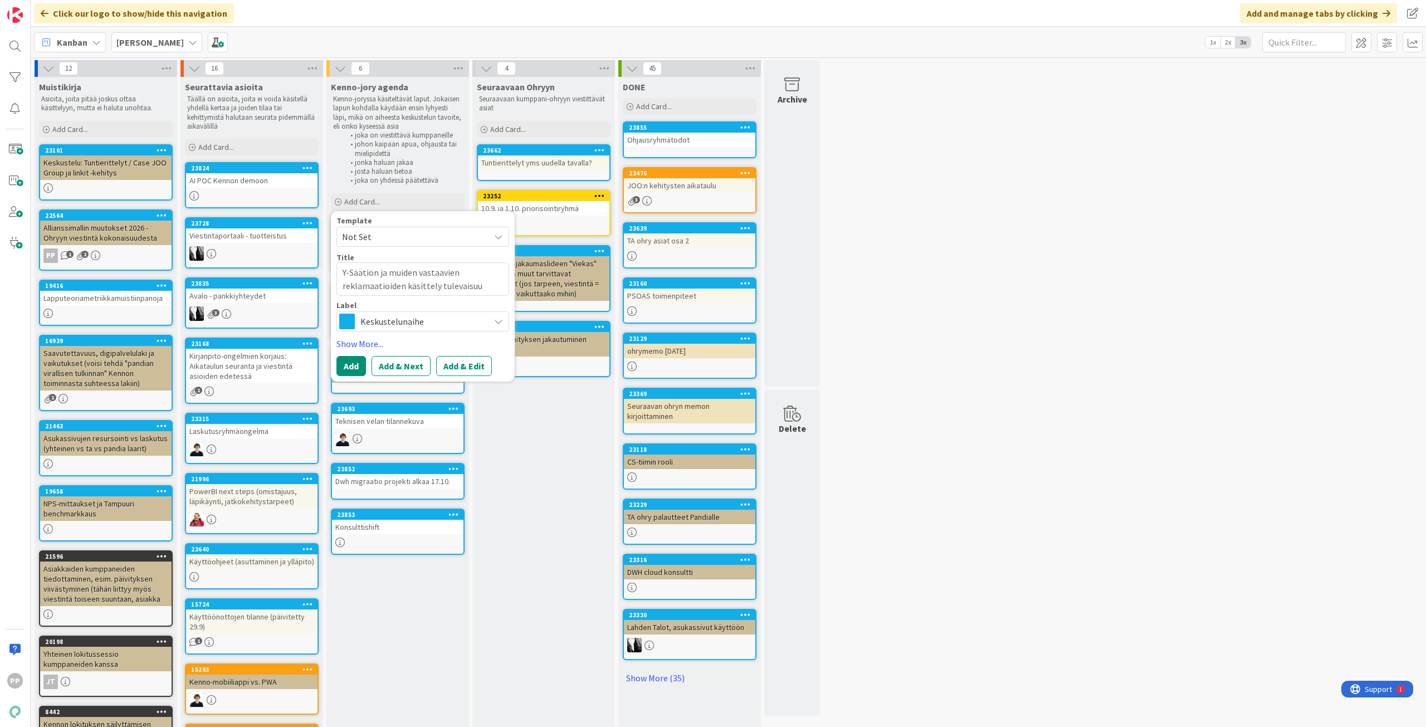
type textarea "x"
type textarea "Y-Säätiön ja muiden vastaavien reklamaatioiden käsittely tulevaisuud"
type textarea "x"
type textarea "Y-Säätiön ja muiden vastaavien reklamaatioiden käsittely tulevaisuude"
type textarea "x"
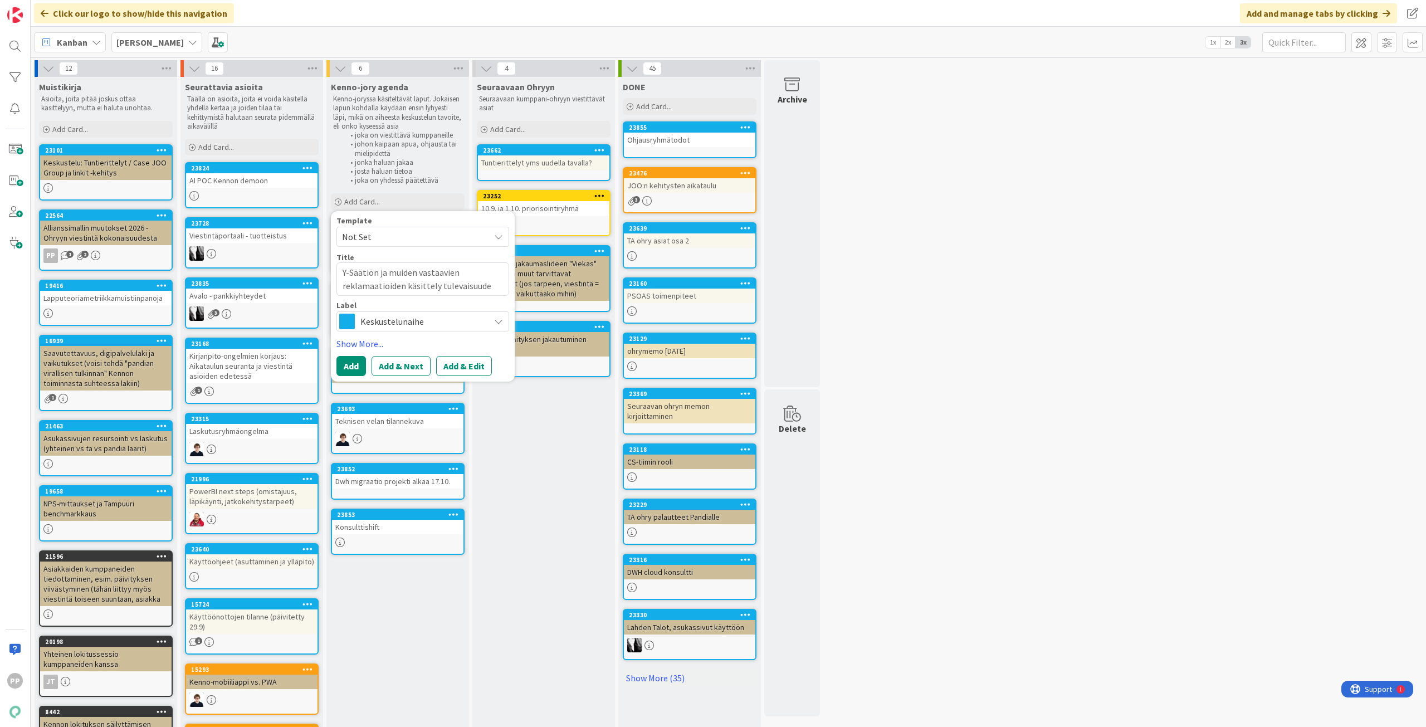
type textarea "Y-Säätiön ja muiden vastaavien reklamaatioiden käsittely tulevaisuudes"
type textarea "x"
type textarea "Y-Säätiön ja muiden vastaavien reklamaatioiden käsittely tulevaisuudess"
type textarea "x"
type textarea "Y-Säätiön ja muiden vastaavien reklamaatioiden käsittely tulevaisuudessa"
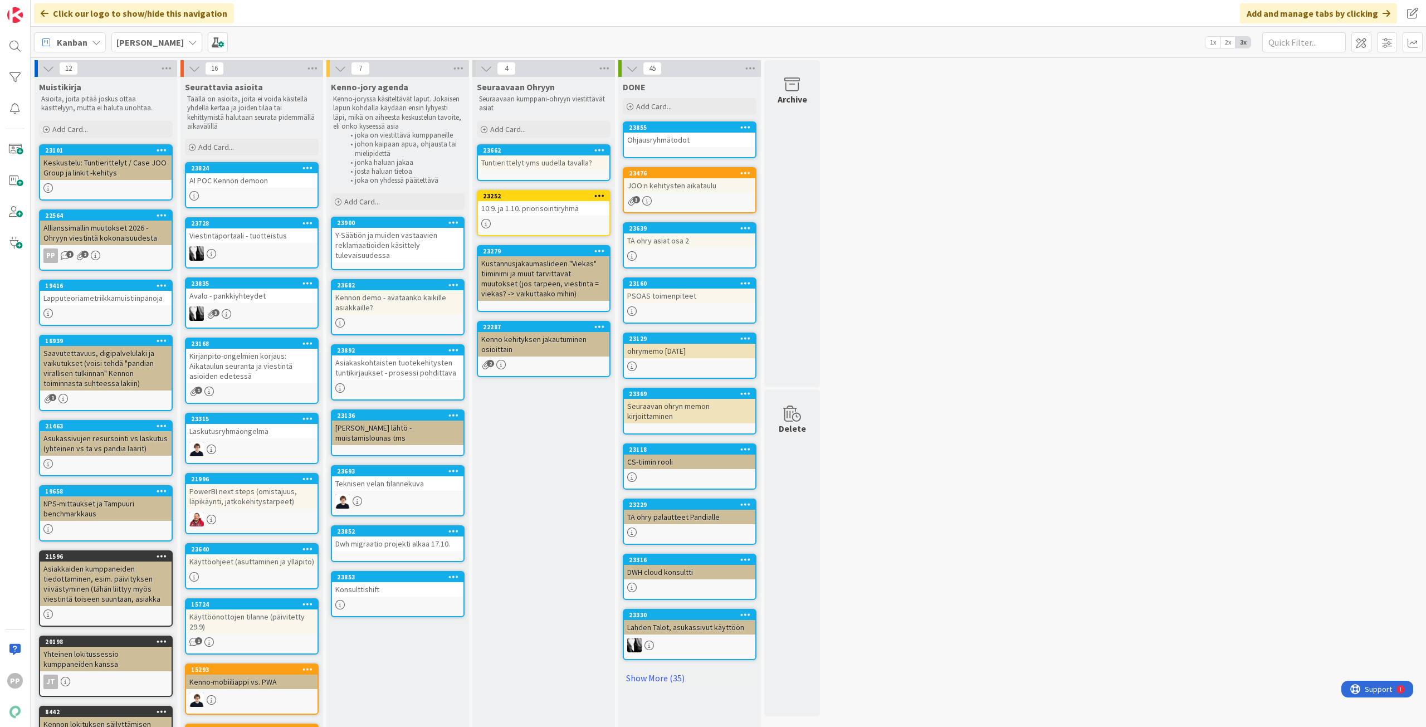
click at [1168, 460] on div "12 Muistikirja Asioita, joita pitää joskus ottaa käsittelyyn, mutta ei haluta u…" at bounding box center [728, 679] width 1391 height 1238
click at [1160, 463] on div "12 Muistikirja Asioita, joita pitää joskus ottaa käsittelyyn, mutta ei haluta u…" at bounding box center [728, 679] width 1391 height 1238
click at [138, 45] on b "[PERSON_NAME]" at bounding box center [149, 42] width 67 height 11
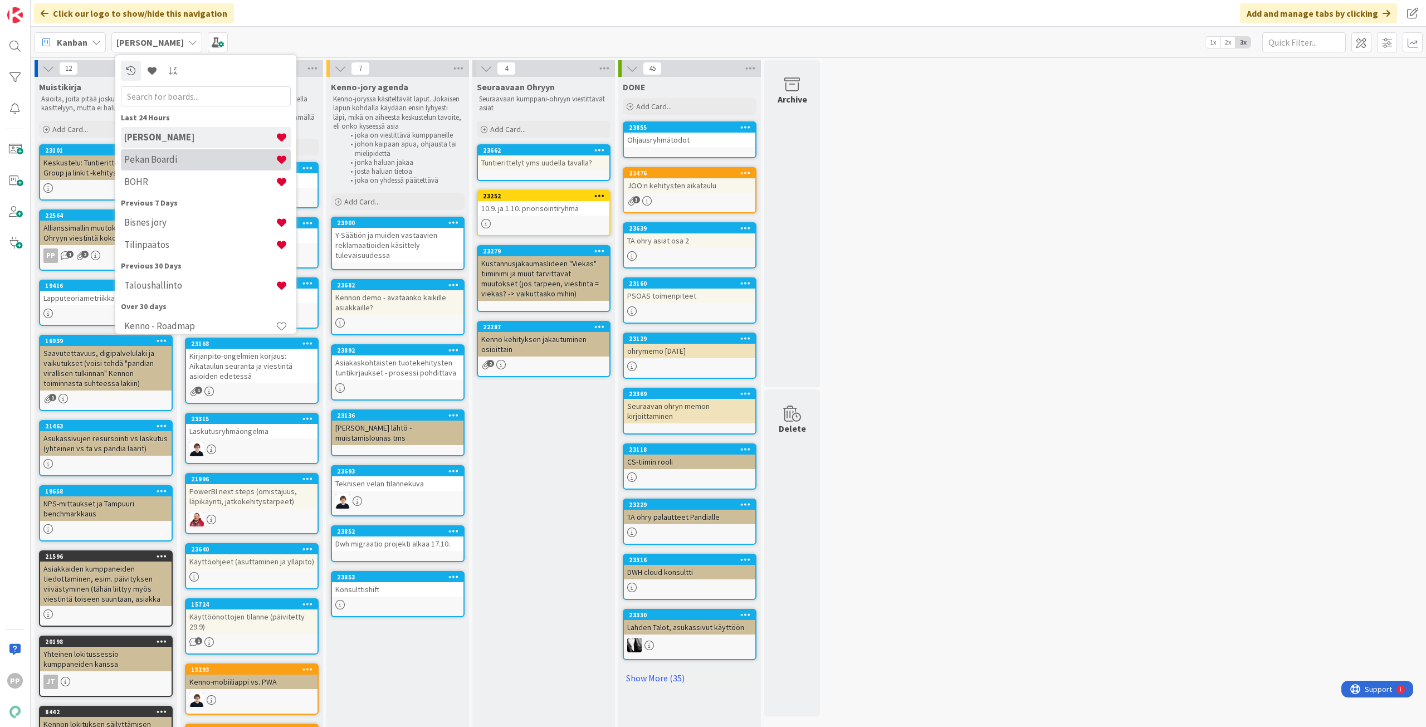
click at [175, 162] on h4 "Pekan Boardi" at bounding box center [200, 159] width 152 height 11
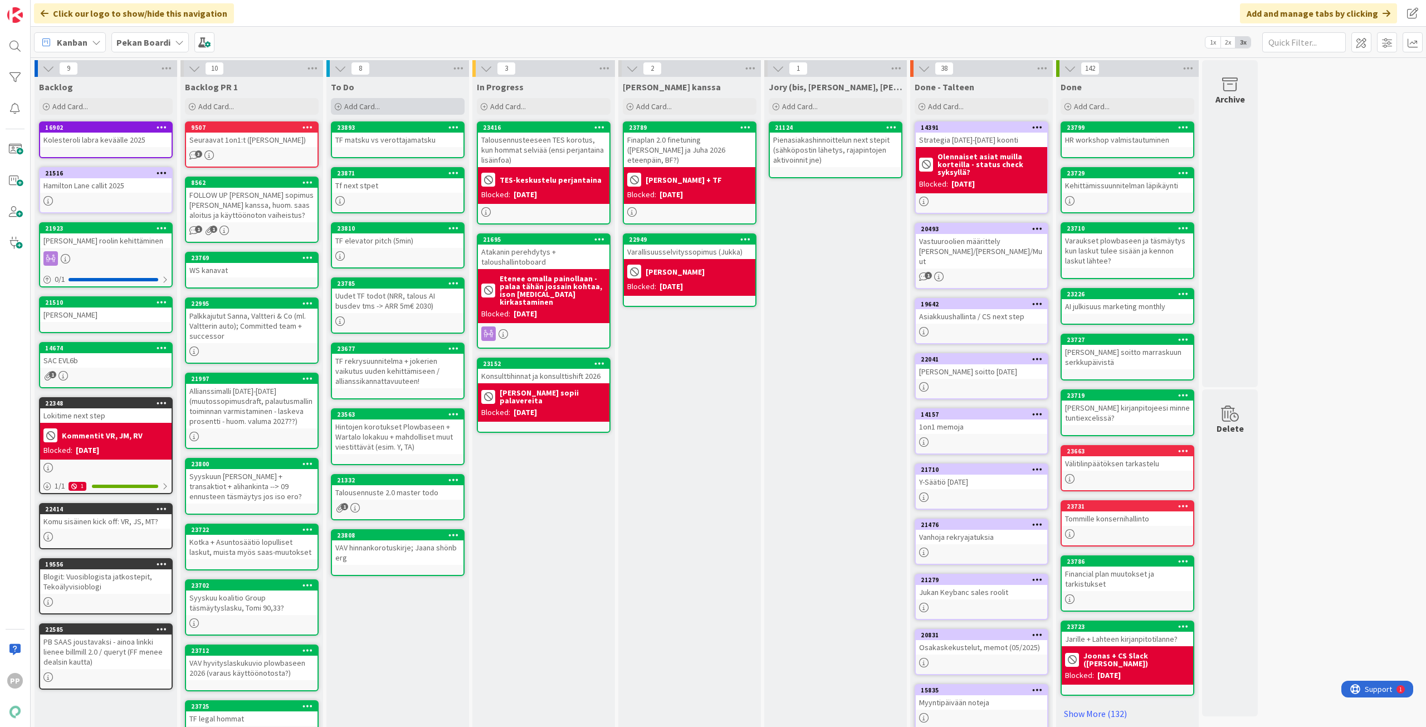
click at [368, 108] on span "Add Card..." at bounding box center [362, 106] width 36 height 10
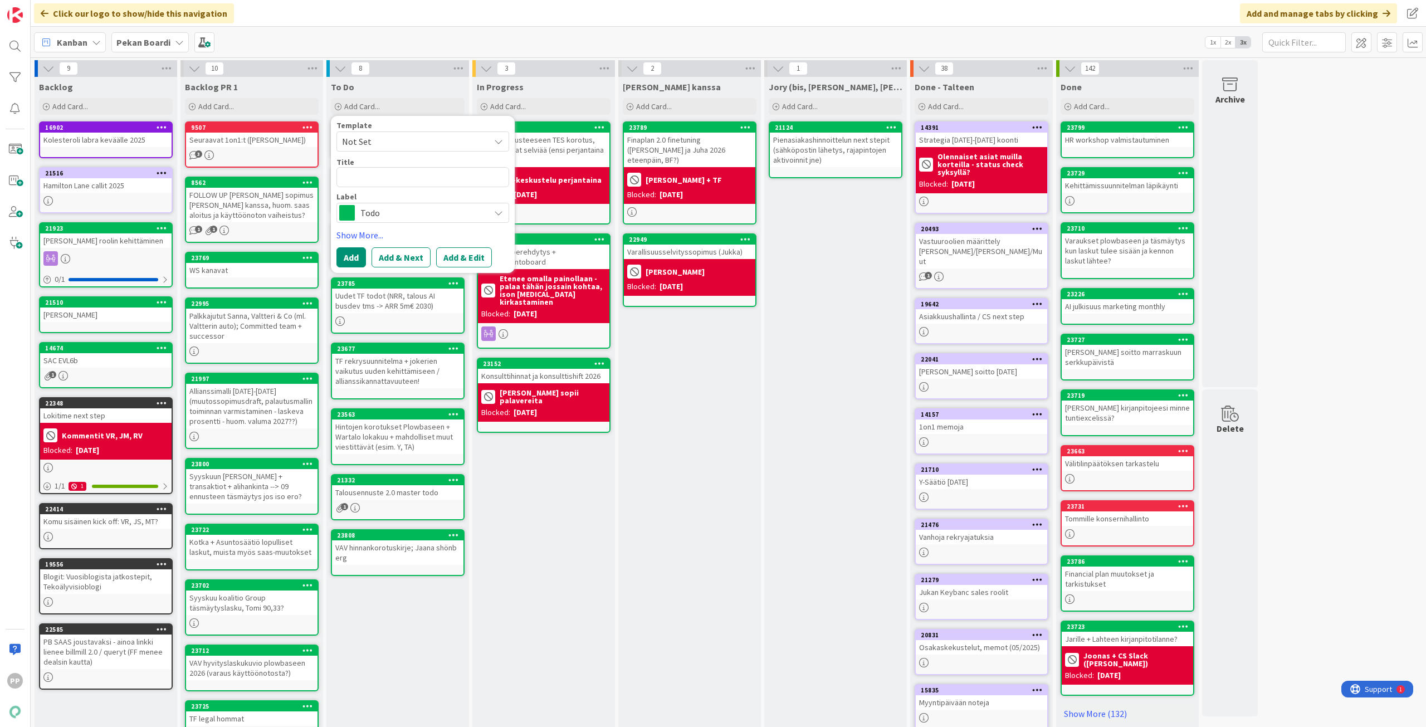
click at [375, 173] on textarea at bounding box center [422, 177] width 173 height 20
type textarea "x"
type textarea "O"
type textarea "x"
type textarea "Oh"
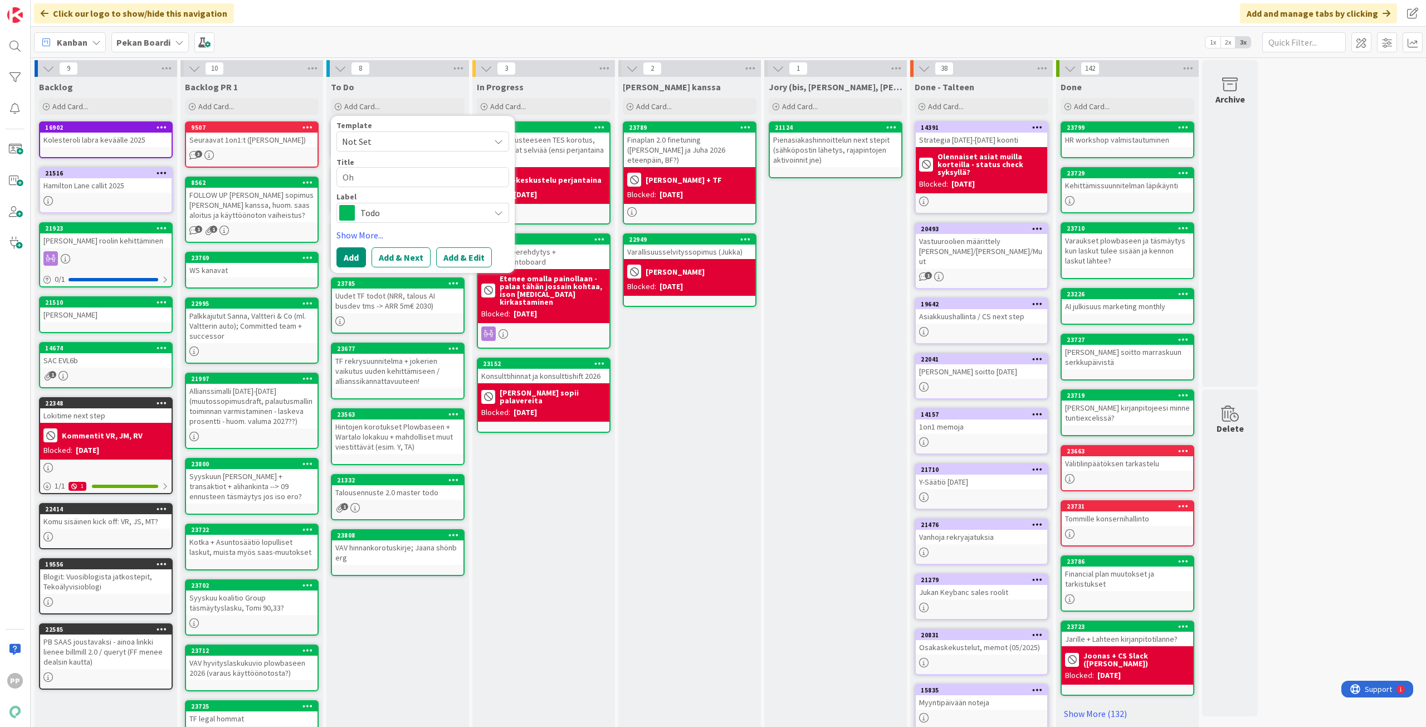
type textarea "x"
type textarea "Ohr"
type textarea "x"
type textarea "Ohry"
type textarea "x"
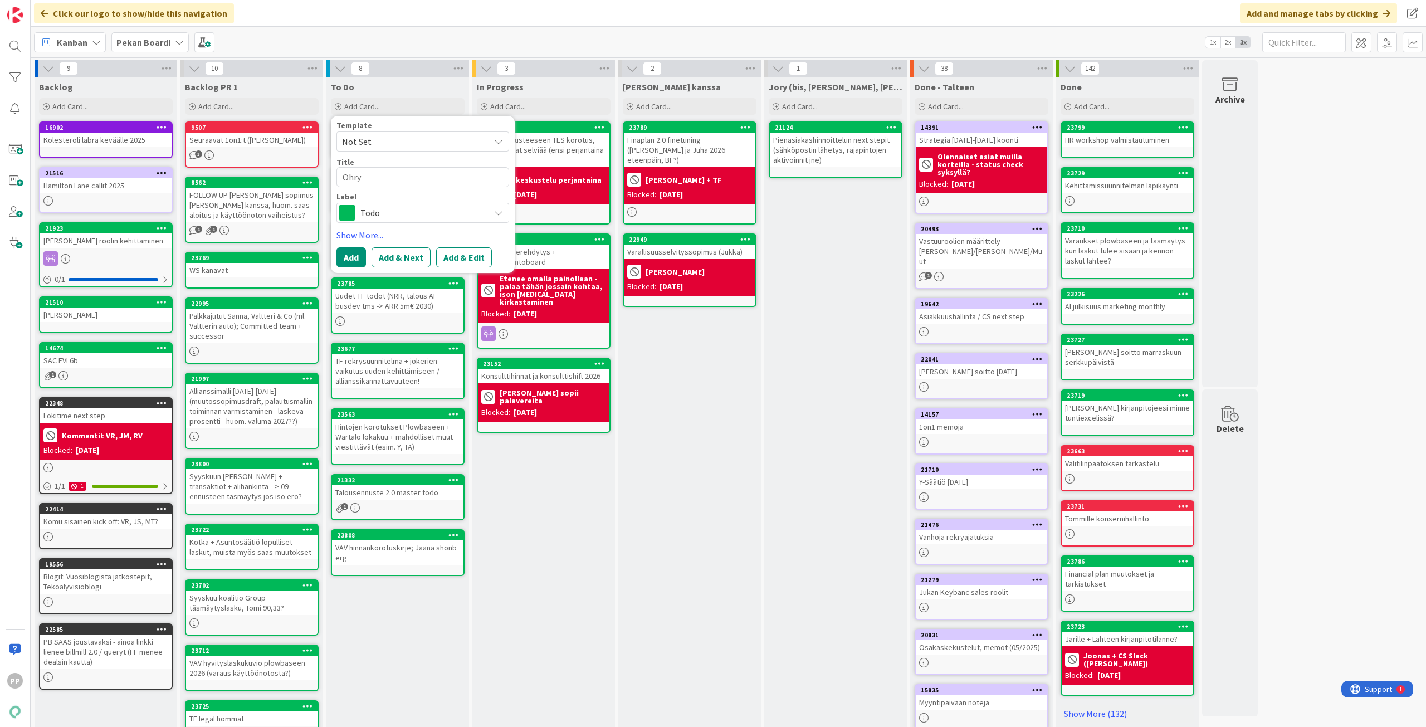
type textarea "Ohrym"
type textarea "x"
type textarea "Ohryma"
type textarea "x"
type textarea "Ohrymat"
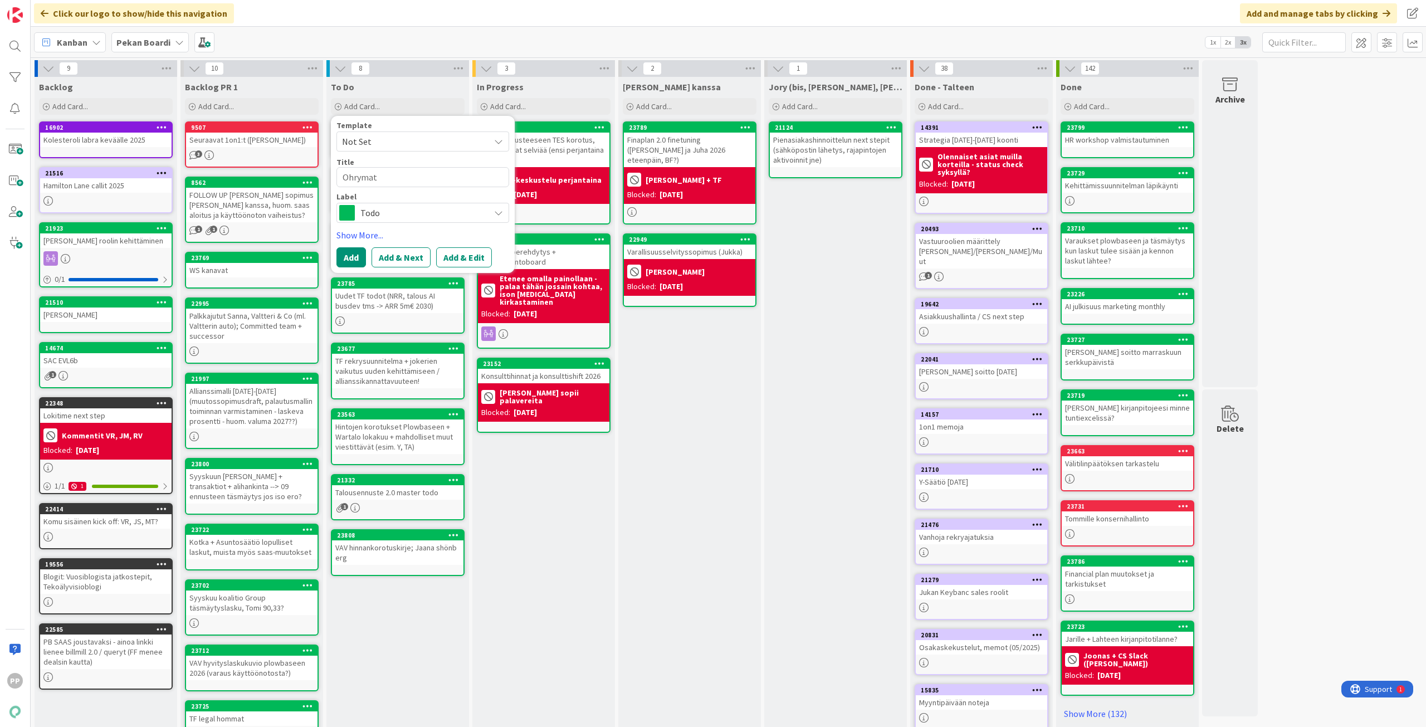
type textarea "x"
type textarea "Ohrymats"
type textarea "x"
type textarea "Ohrymatsk"
type textarea "x"
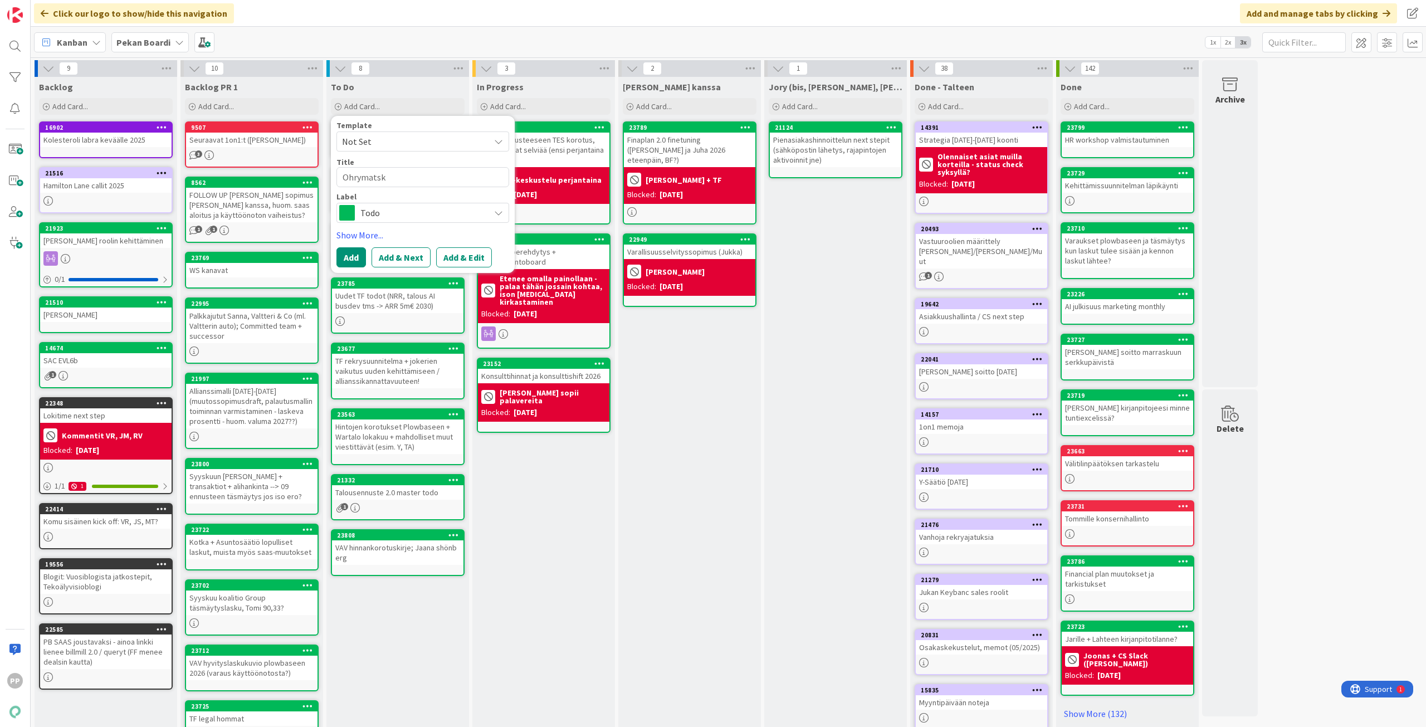
type textarea "Ohrymatsku"
type textarea "x"
type textarea "Ohrymatskut"
type textarea "x"
type textarea "Ohrymatskut"
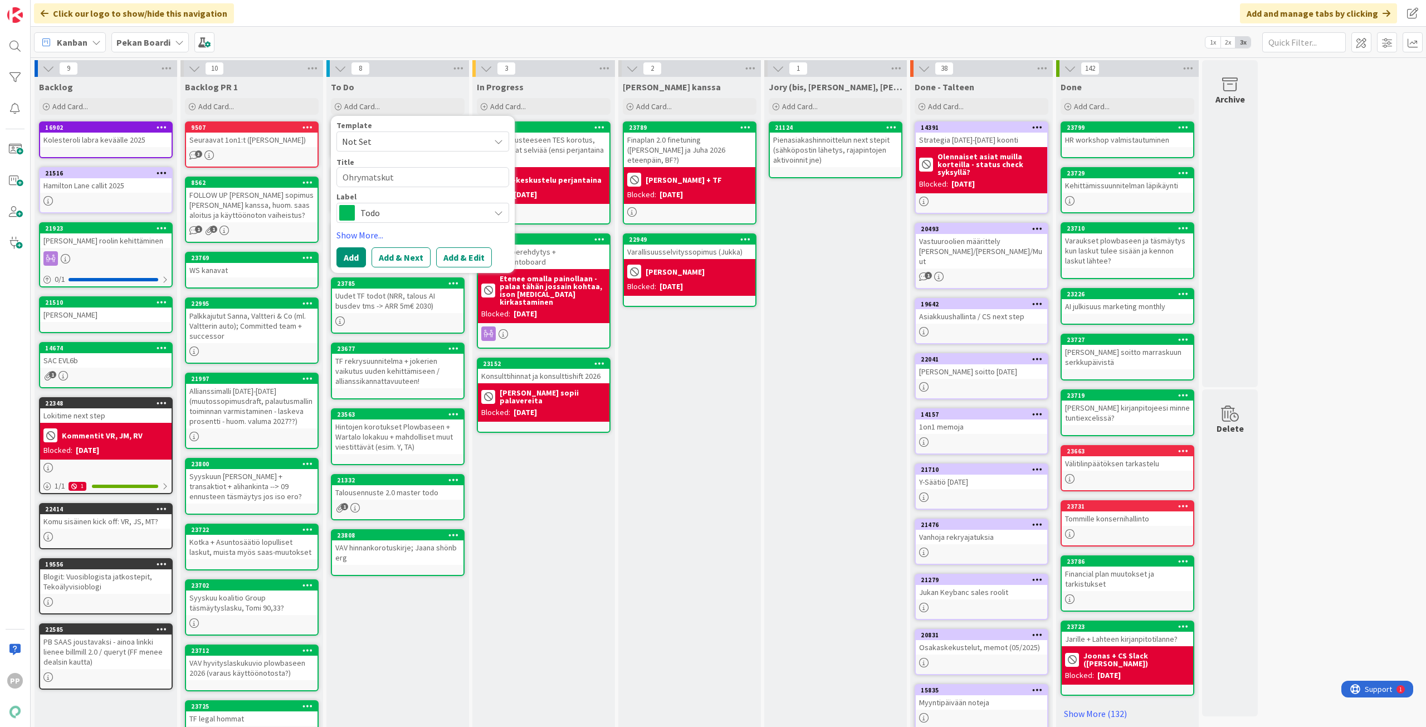
type textarea "x"
type textarea "Ohrymatskut j"
type textarea "x"
type textarea "Ohrymatskut ja"
type textarea "x"
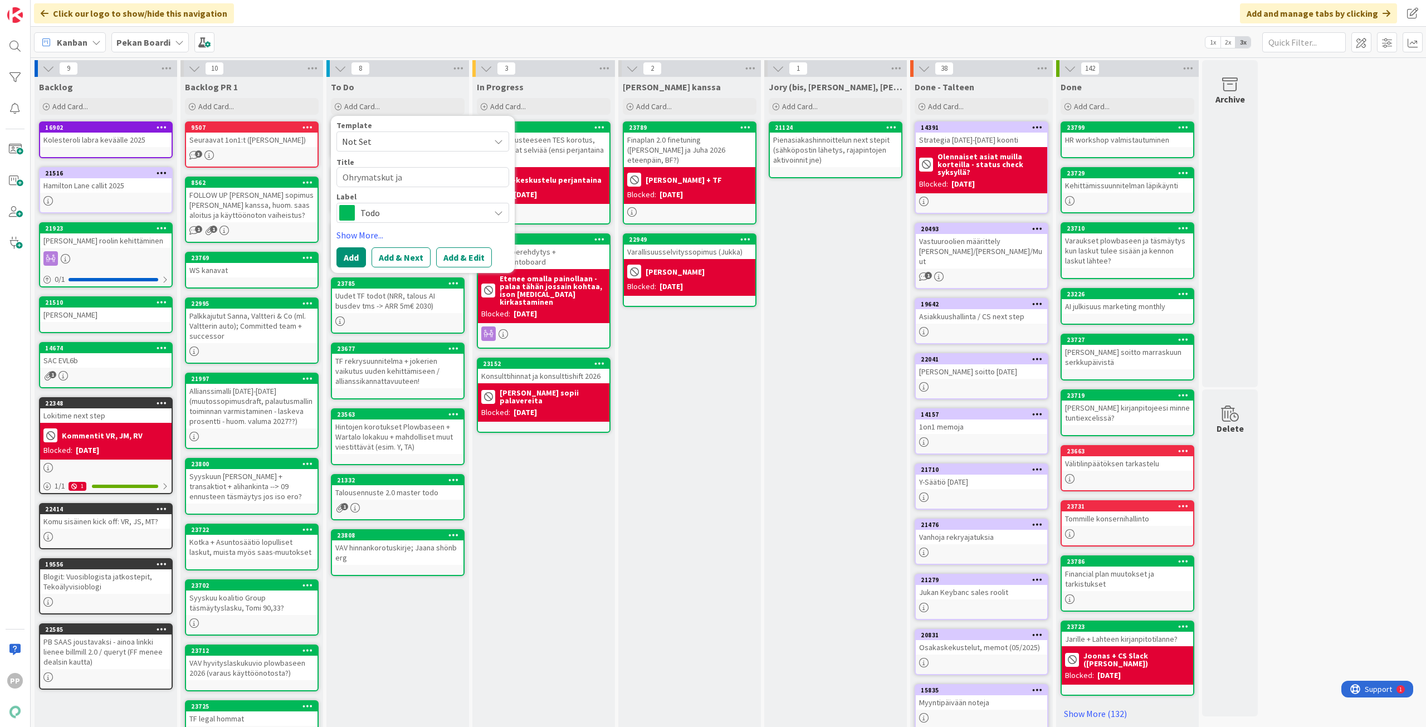
type textarea "Ohrymatskut ja"
type textarea "x"
type textarea "Ohrymatskut ja l"
type textarea "x"
type textarea "Ohrymatskut ja la"
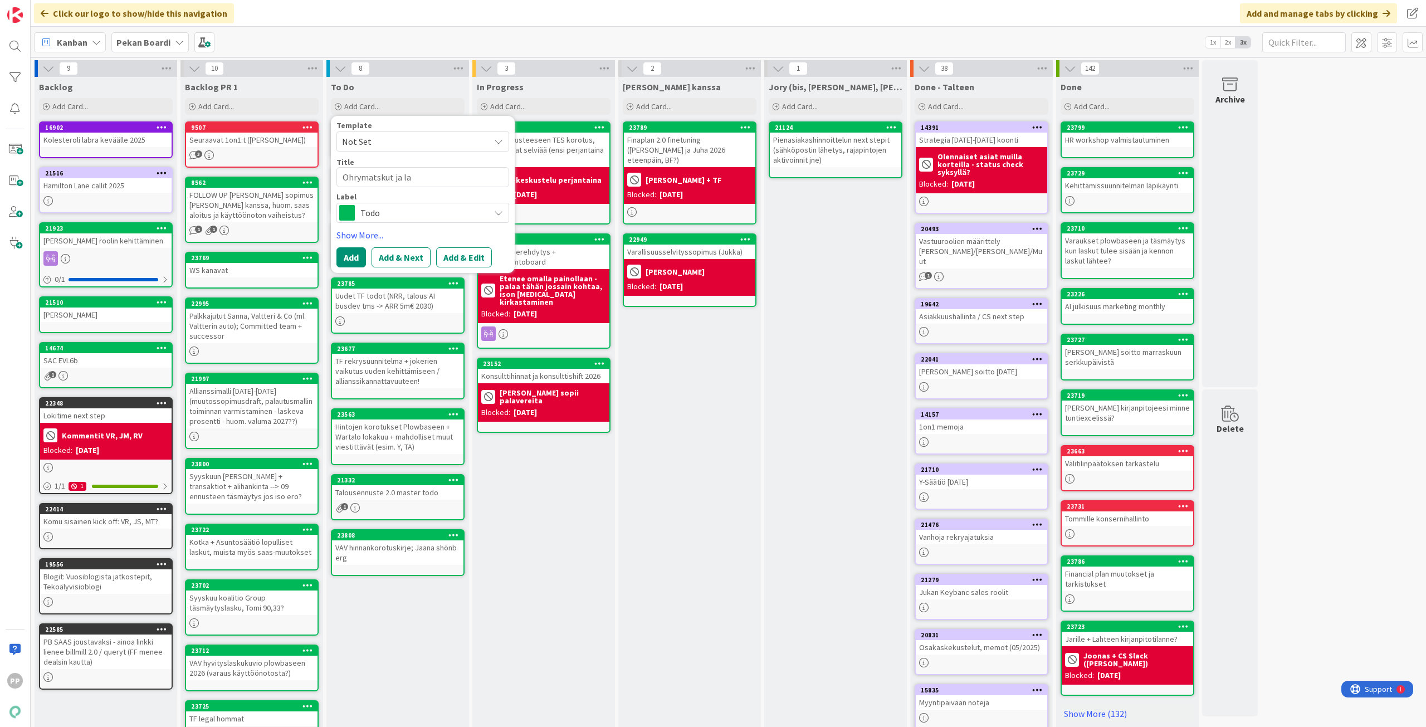
type textarea "x"
type textarea "Ohrymatskut ja las"
type textarea "x"
type textarea "Ohrymatskut ja lask"
type textarea "x"
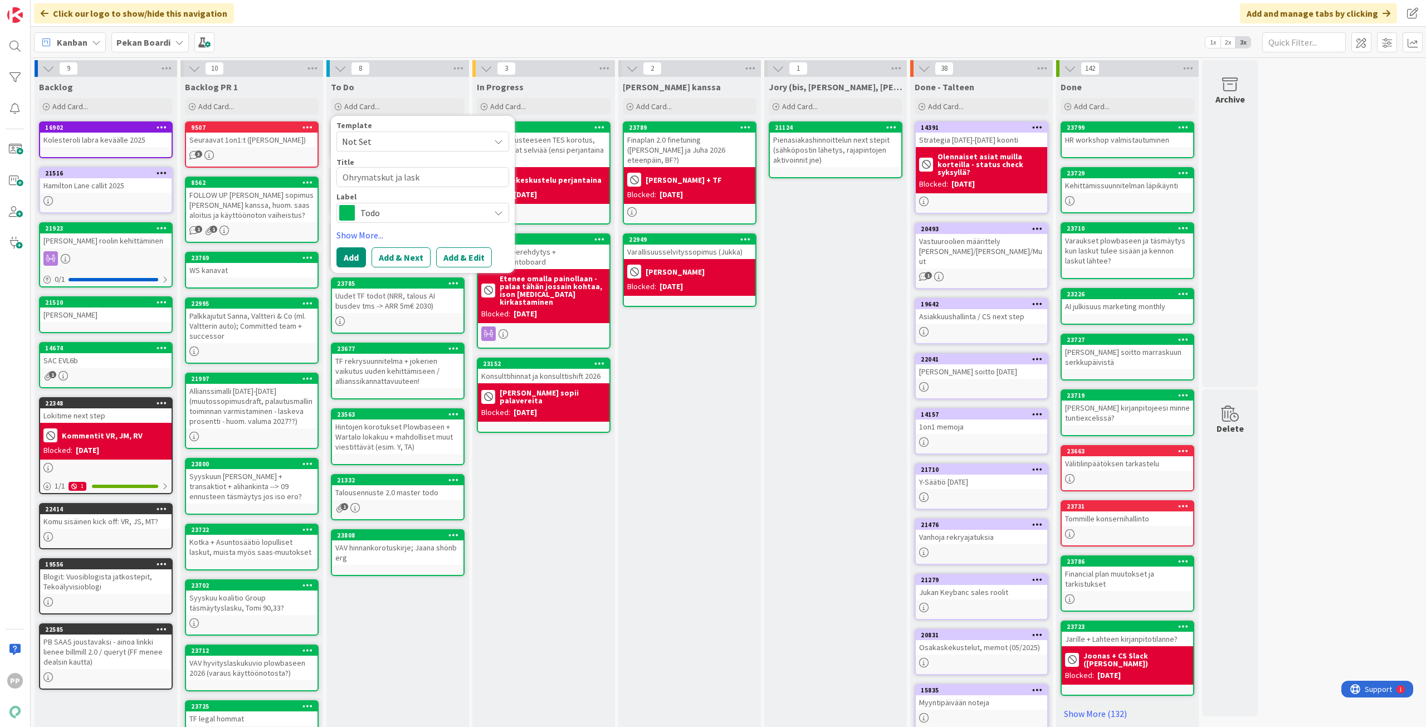
type textarea "Ohrymatskut ja lasku"
type textarea "x"
type textarea "Ohrymatskut ja laskut"
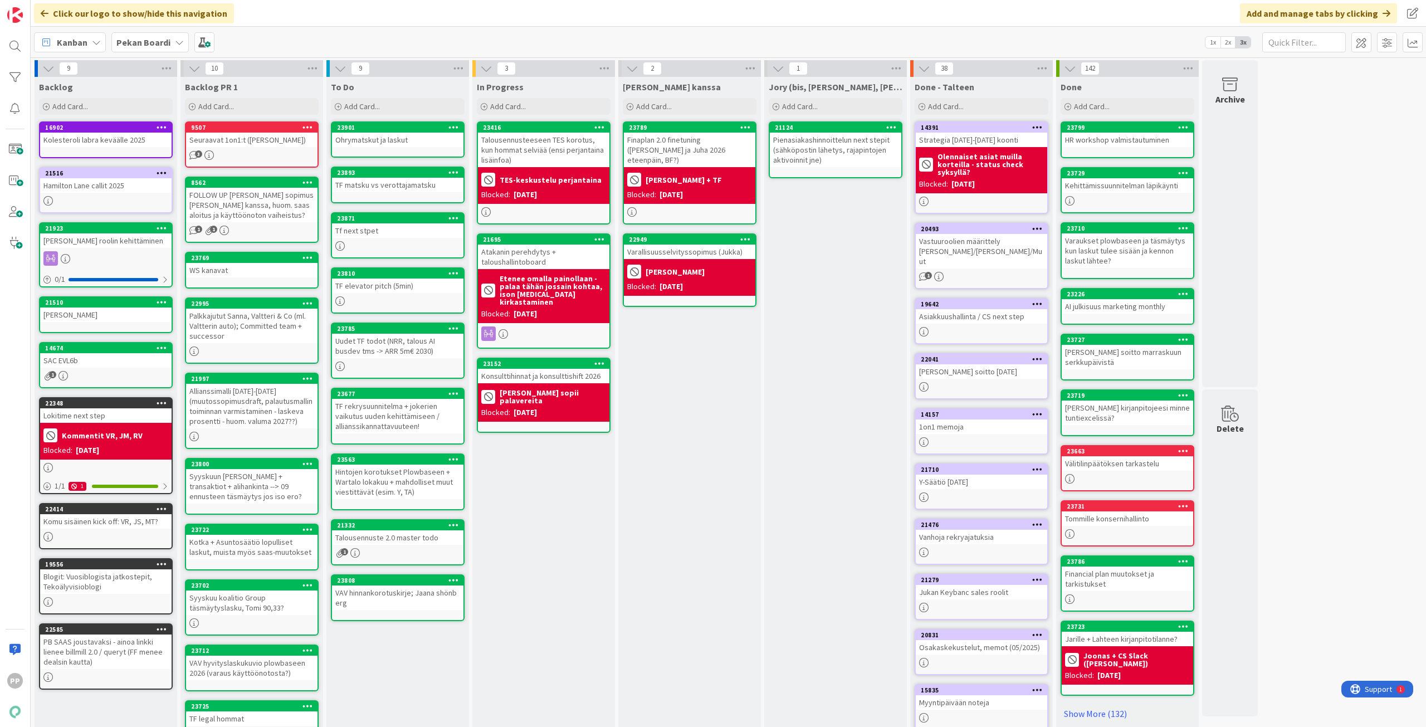
click at [557, 556] on div "In Progress Add Card... 23416 Talousennusteeseen TES korotus, kun hommat selviä…" at bounding box center [543, 421] width 143 height 689
click at [571, 548] on div "In Progress Add Card... 23416 Talousennusteeseen TES korotus, kun hommat selviä…" at bounding box center [543, 421] width 143 height 689
click at [668, 520] on div "[PERSON_NAME] kanssa Add Card... 23789 Finaplan 2.0 finetuning ([PERSON_NAME] j…" at bounding box center [689, 421] width 143 height 689
click at [836, 537] on div "Jory (bis, [PERSON_NAME], [PERSON_NAME]) Add Card... 21124 Pienasiakashinnoitte…" at bounding box center [835, 421] width 143 height 689
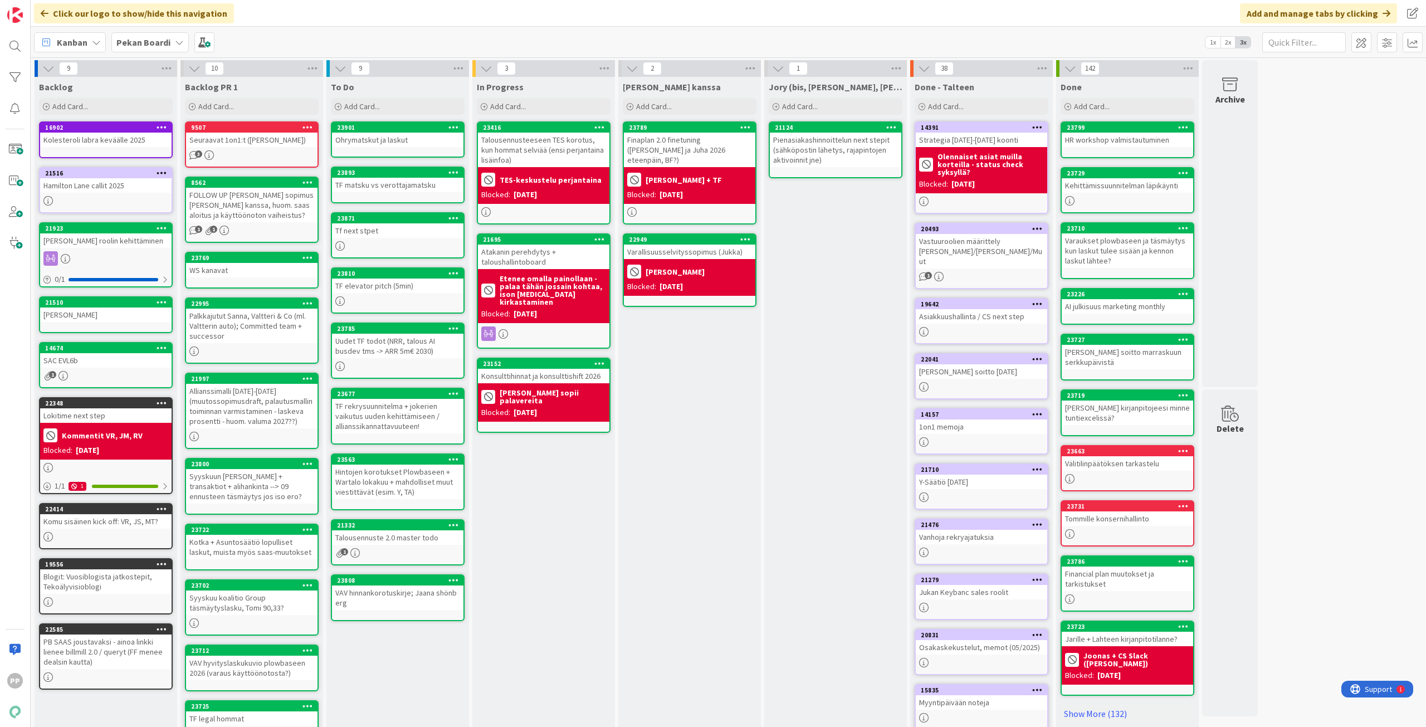
click at [695, 564] on div "[PERSON_NAME] kanssa Add Card... 23789 Finaplan 2.0 finetuning ([PERSON_NAME] j…" at bounding box center [689, 421] width 143 height 689
click at [551, 582] on div "In Progress Add Card... 23416 Talousennusteeseen TES korotus, kun hommat selviä…" at bounding box center [543, 421] width 143 height 689
click at [153, 43] on b "Pekan Boardi" at bounding box center [143, 42] width 54 height 11
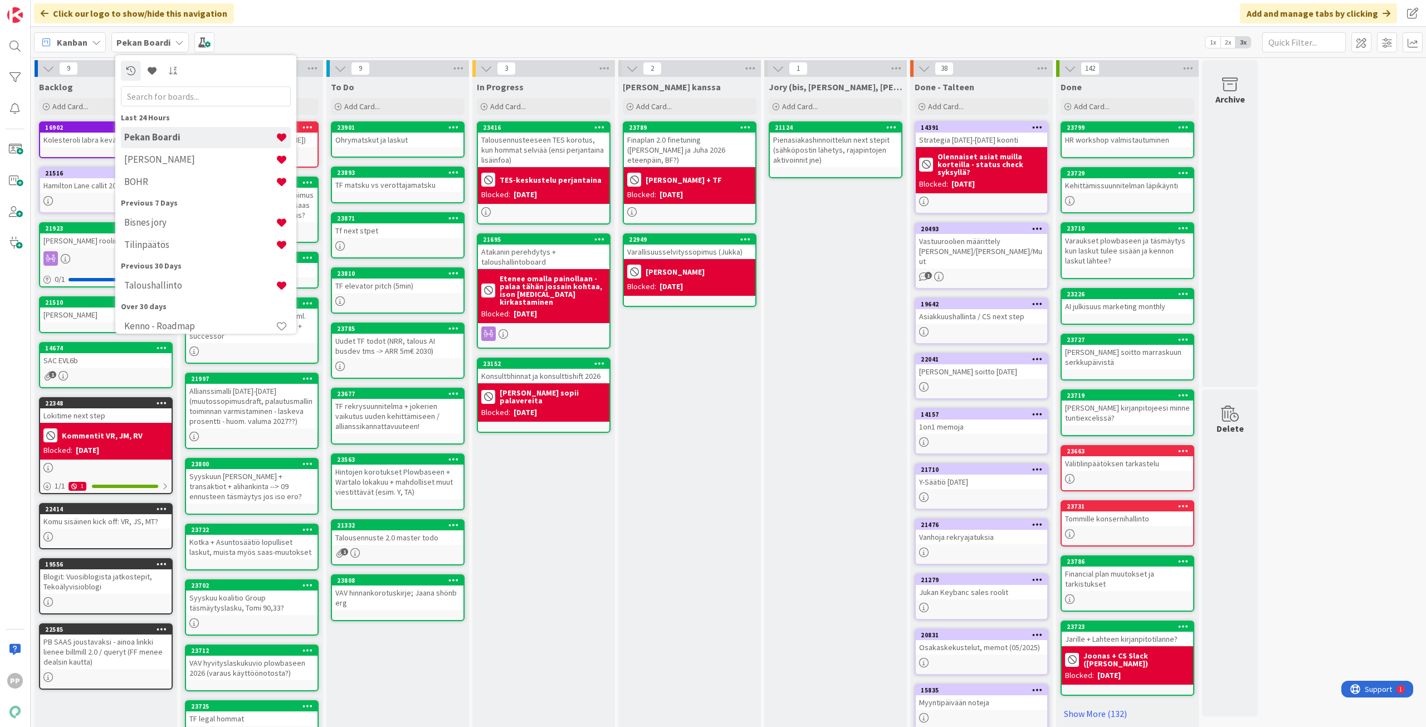
click at [310, 36] on div "Kanban Pekan Boardi Last 24 Hours Pekan Boardi Kenno [PERSON_NAME] Previous 7 D…" at bounding box center [728, 42] width 1395 height 31
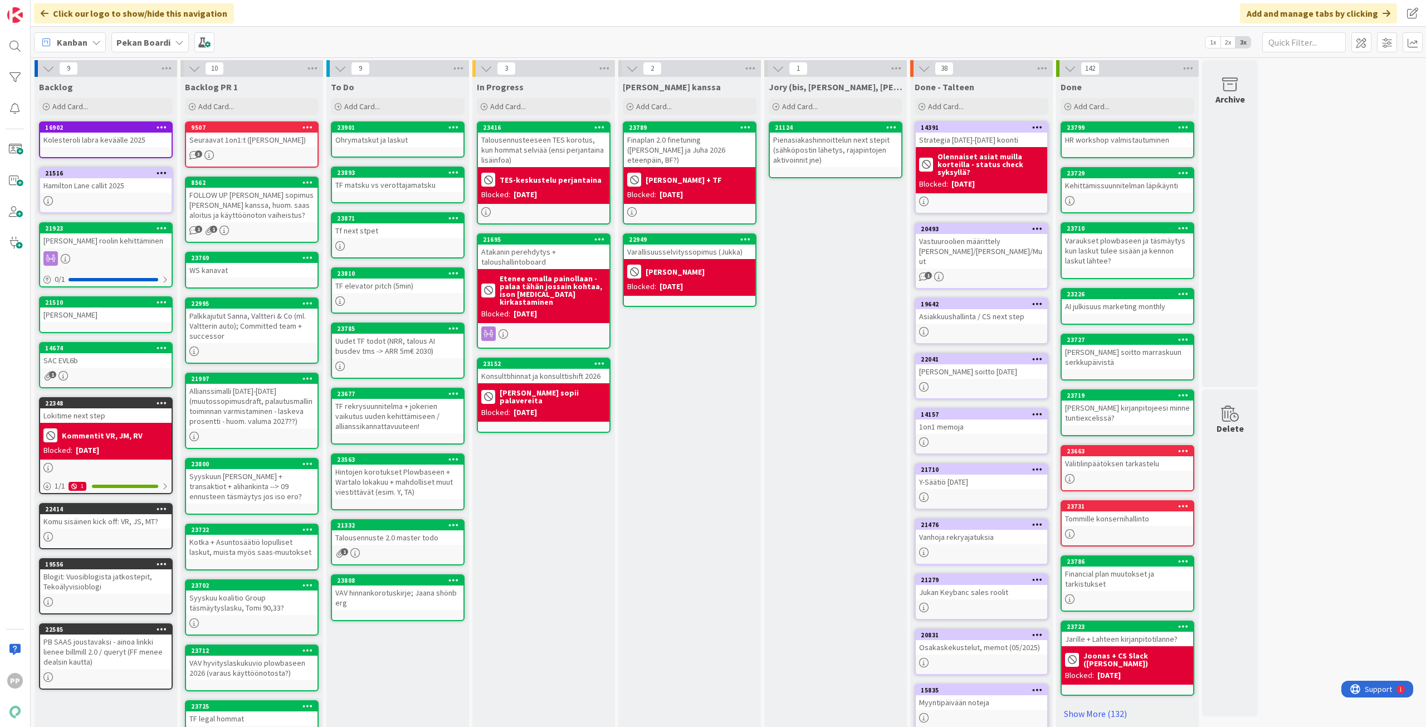
click at [310, 36] on div "Kanban Pekan Boardi 1x 2x 3x" at bounding box center [728, 42] width 1395 height 31
click at [516, 562] on div "In Progress Add Card... 23416 Talousennusteeseen TES korotus, kun hommat selviä…" at bounding box center [543, 421] width 143 height 689
click at [582, 543] on div "In Progress Add Card... 23416 Talousennusteeseen TES korotus, kun hommat selviä…" at bounding box center [543, 421] width 143 height 689
click at [722, 449] on div "[PERSON_NAME] kanssa Add Card... 23789 Finaplan 2.0 finetuning ([PERSON_NAME] j…" at bounding box center [689, 421] width 143 height 689
